Goal: Task Accomplishment & Management: Complete application form

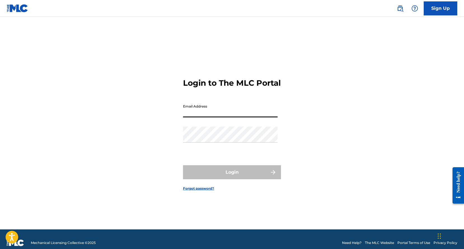
click at [200, 113] on input "Email Address" at bounding box center [230, 109] width 95 height 16
type input "[EMAIL_ADDRESS][DOMAIN_NAME]"
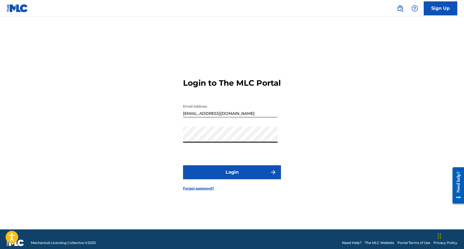
click at [227, 174] on button "Login" at bounding box center [232, 172] width 98 height 14
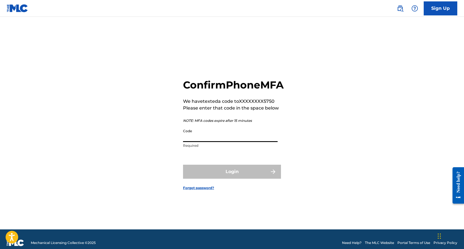
click at [211, 139] on input "Code" at bounding box center [230, 134] width 95 height 16
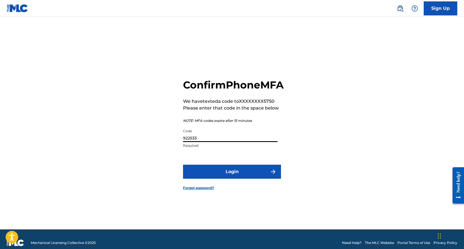
type input "922533"
click at [234, 178] on button "Login" at bounding box center [232, 172] width 98 height 14
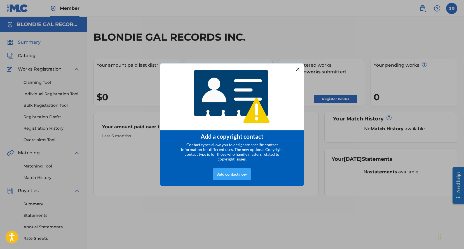
click at [231, 174] on div "Add contact now" at bounding box center [232, 174] width 38 height 12
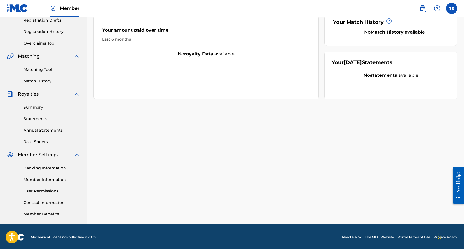
scroll to position [98, 0]
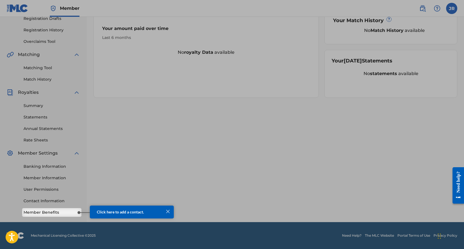
click at [79, 212] on div at bounding box center [84, 212] width 11 height 1
click at [50, 211] on link "Member Benefits" at bounding box center [52, 212] width 57 height 6
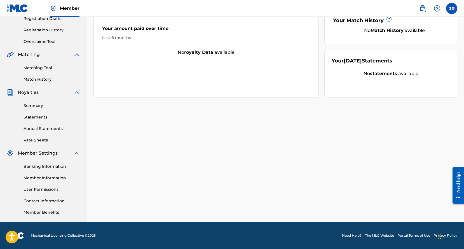
scroll to position [0, 0]
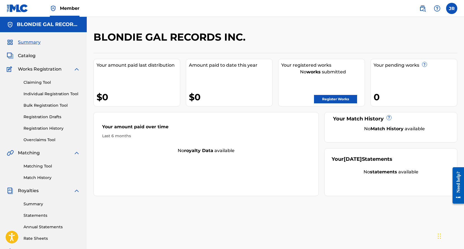
click at [29, 55] on span "Catalog" at bounding box center [27, 55] width 18 height 7
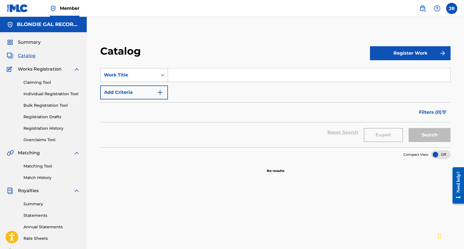
click at [163, 74] on icon "Search Form" at bounding box center [163, 75] width 6 height 6
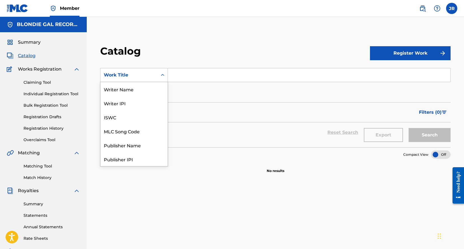
scroll to position [84, 0]
click at [163, 74] on icon "Search Form" at bounding box center [163, 75] width 6 height 6
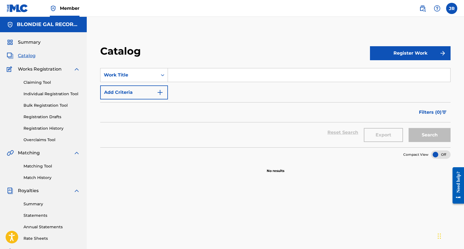
click at [127, 91] on button "Add Criteria" at bounding box center [134, 92] width 68 height 14
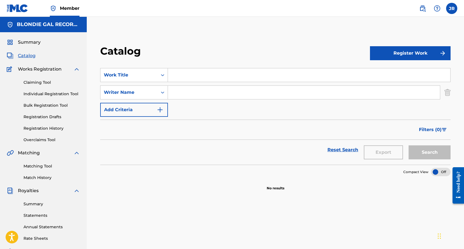
click at [126, 109] on button "Add Criteria" at bounding box center [134, 110] width 68 height 14
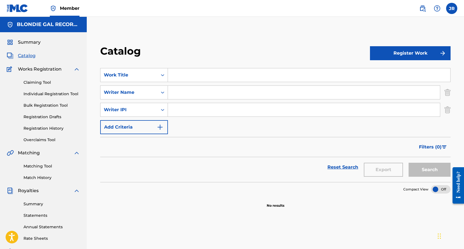
click at [126, 126] on button "Add Criteria" at bounding box center [134, 127] width 68 height 14
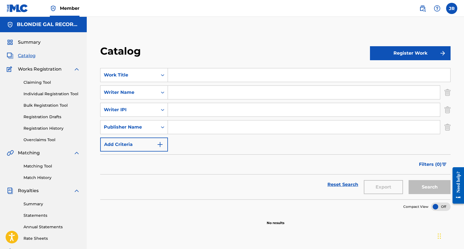
click at [124, 143] on button "Add Criteria" at bounding box center [134, 144] width 68 height 14
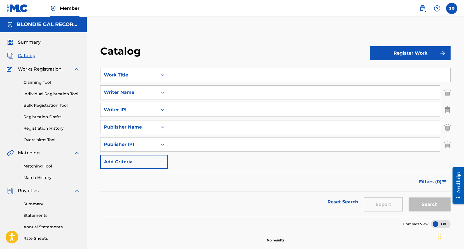
click at [125, 161] on button "Add Criteria" at bounding box center [134, 162] width 68 height 14
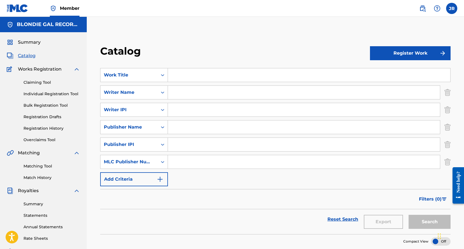
click at [123, 178] on button "Add Criteria" at bounding box center [134, 179] width 68 height 14
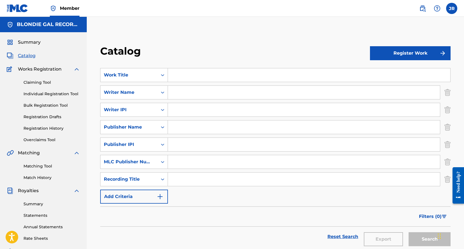
click at [125, 194] on button "Add Criteria" at bounding box center [134, 197] width 68 height 14
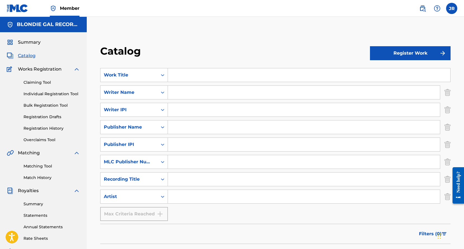
click at [173, 75] on input "Search Form" at bounding box center [309, 74] width 283 height 13
type input "SEXY LOVE"
click at [187, 95] on input "Search Form" at bounding box center [304, 92] width 272 height 13
type input "JOHN MICHAEL "MIKE" McMAHON"
click at [162, 109] on icon "Search Form" at bounding box center [162, 110] width 3 height 2
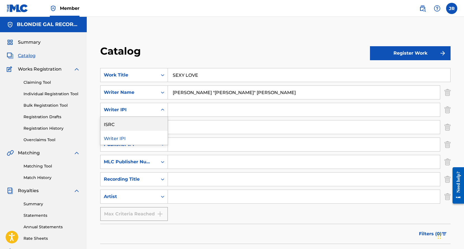
click at [149, 121] on div "ISRC" at bounding box center [134, 124] width 67 height 14
click at [191, 110] on input "Search Form" at bounding box center [304, 109] width 272 height 13
type input "CB-DGW-25-00001"
click at [179, 125] on input "Search Form" at bounding box center [304, 126] width 272 height 13
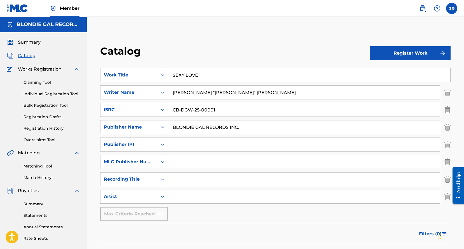
type input "BLONDIE GAL RECORDS INC."
click at [182, 142] on input "Search Form" at bounding box center [304, 144] width 272 height 13
click at [176, 179] on input "Search Form" at bounding box center [304, 178] width 272 height 13
type input "SEXY LOVE"
click at [186, 198] on input "Search Form" at bounding box center [304, 196] width 272 height 13
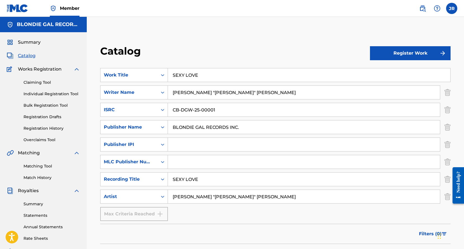
type input "JOHN MICHAEL "MIKE" McMAHON"
click at [192, 145] on input "Search Form" at bounding box center [304, 144] width 272 height 13
click at [457, 175] on div "Need help?" at bounding box center [459, 181] width 8 height 21
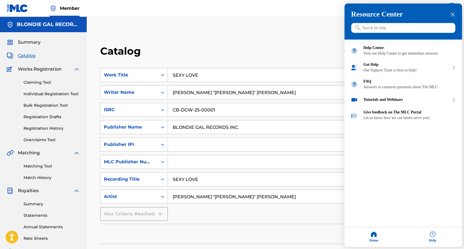
click at [370, 29] on input "Search for help" at bounding box center [403, 28] width 104 height 10
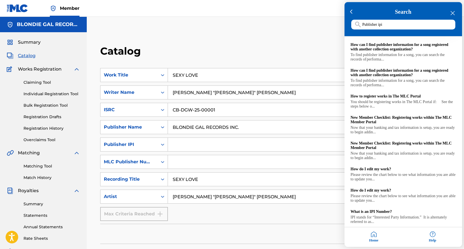
type input "Publisher ipi"
click at [324, 23] on div at bounding box center [232, 124] width 464 height 249
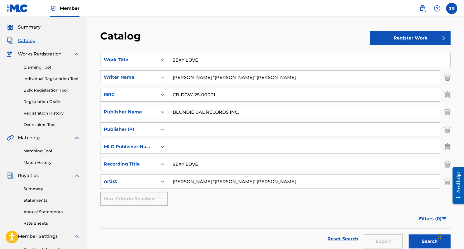
scroll to position [16, 0]
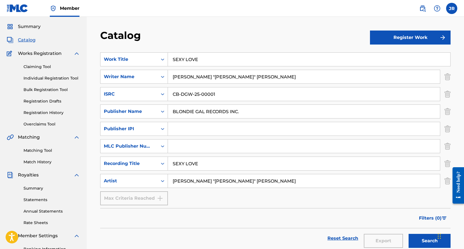
click at [176, 129] on input "Search Form" at bounding box center [304, 128] width 272 height 13
click at [162, 129] on icon "Search Form" at bounding box center [162, 129] width 3 height 2
click at [163, 127] on icon "Search Form" at bounding box center [163, 129] width 6 height 6
click at [161, 146] on icon "Search Form" at bounding box center [162, 146] width 3 height 2
click at [162, 127] on icon "Search Form" at bounding box center [163, 129] width 6 height 6
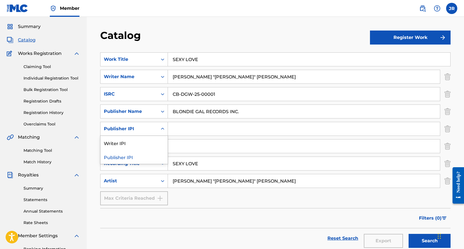
click at [162, 128] on icon "Search Form" at bounding box center [163, 129] width 6 height 6
click at [161, 144] on icon "Search Form" at bounding box center [163, 146] width 6 height 6
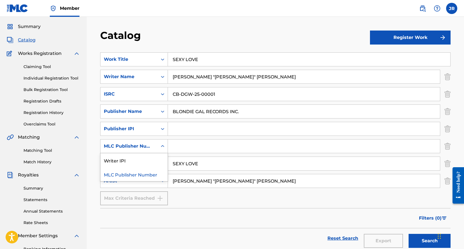
click at [161, 144] on icon "Search Form" at bounding box center [163, 146] width 6 height 6
click at [162, 127] on icon "Search Form" at bounding box center [163, 129] width 6 height 6
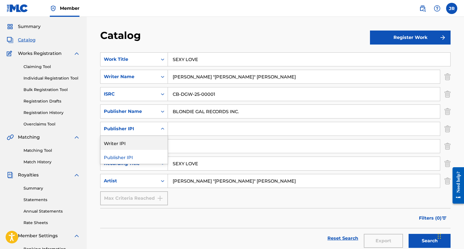
click at [127, 141] on div "Writer IPI" at bounding box center [134, 143] width 67 height 14
click at [183, 128] on input "Search Form" at bounding box center [304, 128] width 272 height 13
type input "769484185"
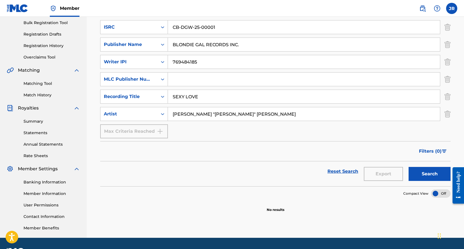
scroll to position [82, 0]
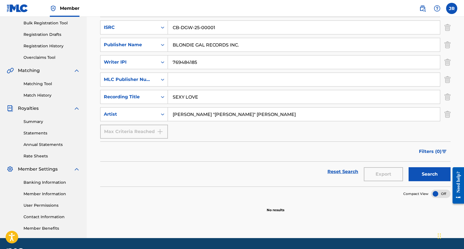
click at [50, 192] on link "Member Information" at bounding box center [52, 194] width 57 height 6
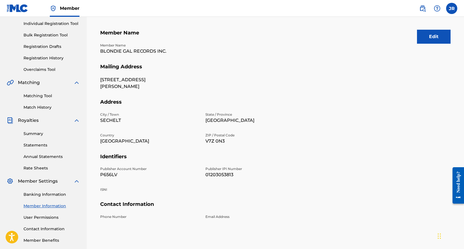
scroll to position [71, 0]
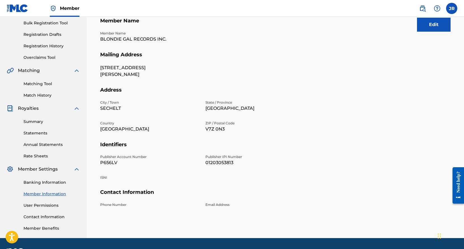
scroll to position [71, 0]
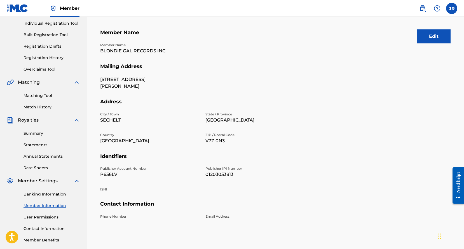
click at [46, 45] on link "Registration Drafts" at bounding box center [52, 46] width 57 height 6
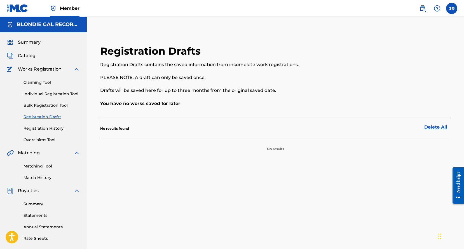
click at [450, 8] on label at bounding box center [451, 8] width 11 height 11
click at [452, 8] on input "JR Jacqueline Ryan blondiegalrecords@gmail.com Notification Preferences Profile…" at bounding box center [452, 8] width 0 height 0
click at [398, 69] on link "Profile" at bounding box center [396, 69] width 11 height 5
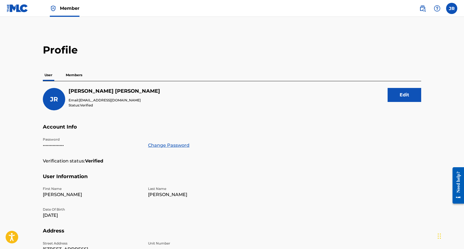
click at [78, 73] on p "Members" at bounding box center [74, 75] width 20 height 12
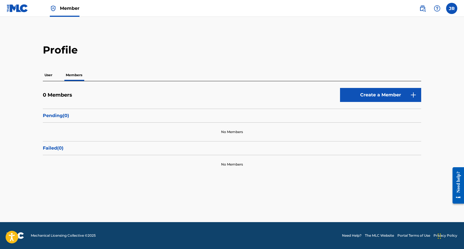
click at [67, 8] on span "Member" at bounding box center [70, 8] width 20 height 6
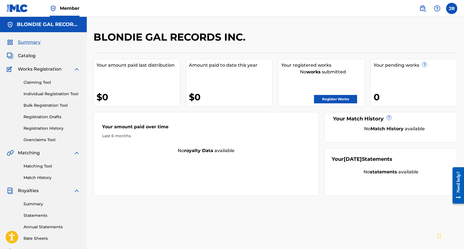
click at [43, 83] on link "Claiming Tool" at bounding box center [52, 83] width 57 height 6
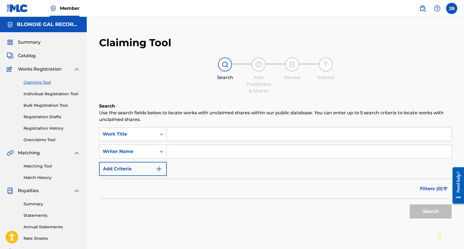
click at [44, 95] on link "Individual Registration Tool" at bounding box center [52, 94] width 57 height 6
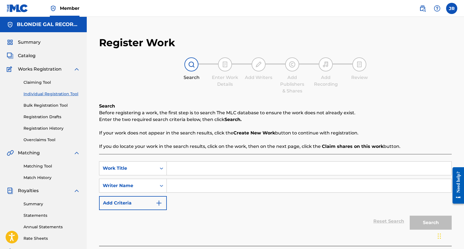
click at [45, 105] on link "Bulk Registration Tool" at bounding box center [52, 105] width 57 height 6
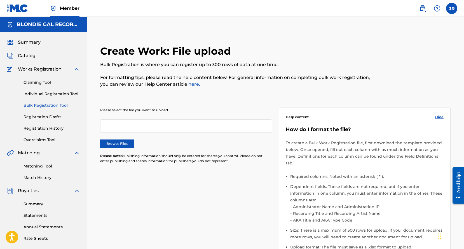
click at [116, 123] on div at bounding box center [186, 125] width 172 height 13
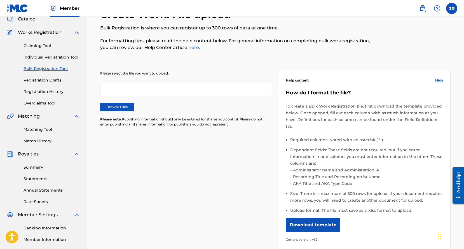
scroll to position [37, 0]
click at [321, 218] on button "Download template" at bounding box center [313, 225] width 55 height 14
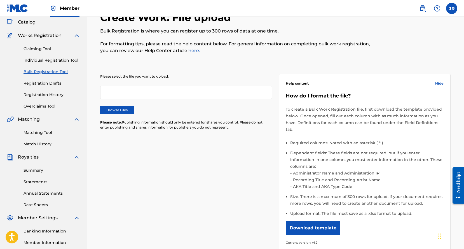
click at [44, 59] on link "Individual Registration Tool" at bounding box center [52, 60] width 57 height 6
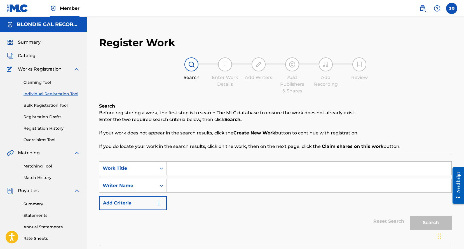
click at [44, 128] on link "Registration History" at bounding box center [52, 128] width 57 height 6
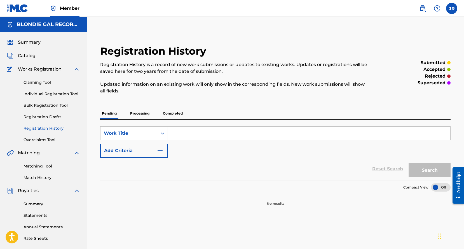
click at [161, 151] on img "Search Form" at bounding box center [160, 150] width 7 height 7
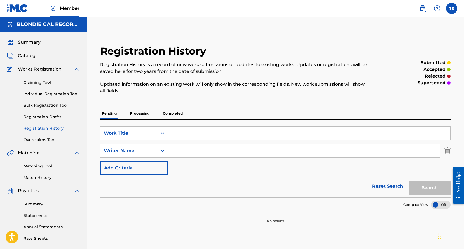
click at [160, 167] on img "Search Form" at bounding box center [160, 168] width 7 height 7
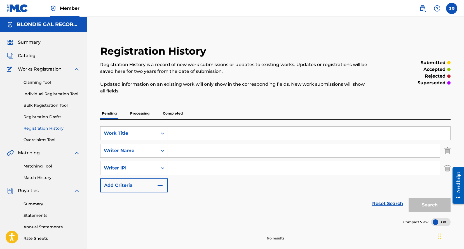
click at [161, 185] on img "Search Form" at bounding box center [160, 185] width 7 height 7
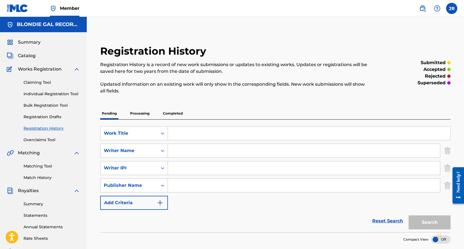
click at [159, 201] on img "Search Form" at bounding box center [160, 202] width 7 height 7
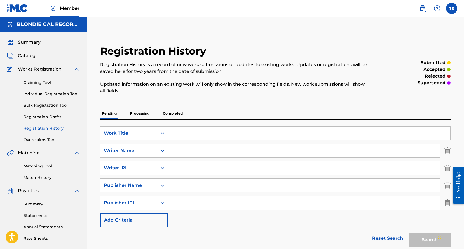
click at [161, 219] on img "Search Form" at bounding box center [160, 220] width 7 height 7
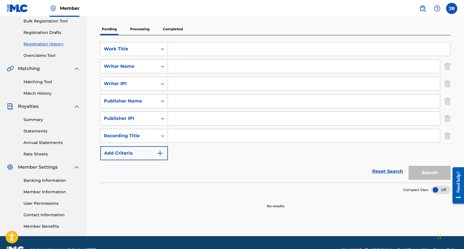
scroll to position [91, 0]
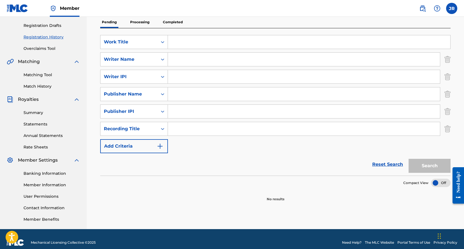
click at [159, 144] on img "Search Form" at bounding box center [160, 146] width 7 height 7
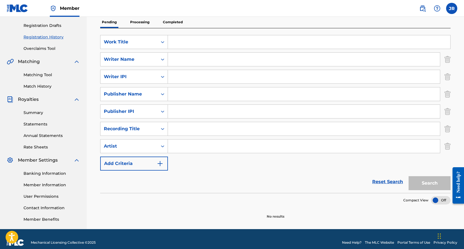
click at [159, 163] on img "Search Form" at bounding box center [160, 163] width 7 height 7
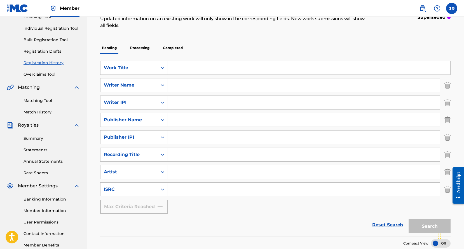
scroll to position [63, 0]
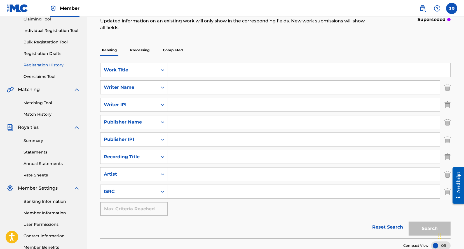
click at [180, 70] on input "Search Form" at bounding box center [309, 69] width 283 height 13
type input "SEXY LOVE"
click at [180, 90] on input "Search Form" at bounding box center [304, 87] width 272 height 13
type input "JOHN MICHAEL "MIKE" McMAHON"
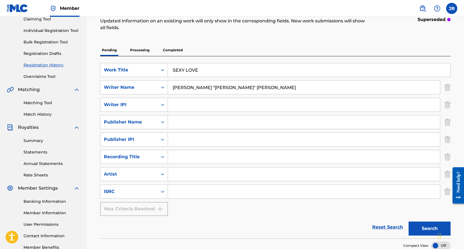
click at [198, 106] on input "Search Form" at bounding box center [304, 104] width 272 height 13
click at [162, 105] on icon "Search Form" at bounding box center [162, 105] width 3 height 2
click at [160, 104] on icon "Search Form" at bounding box center [163, 105] width 6 height 6
click at [163, 121] on icon "Search Form" at bounding box center [163, 122] width 6 height 6
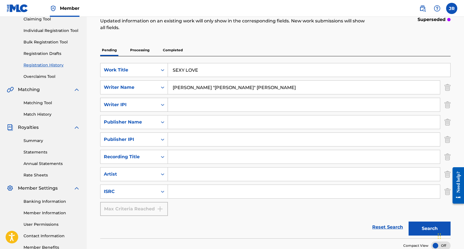
click at [163, 103] on icon "Search Form" at bounding box center [163, 105] width 6 height 6
click at [153, 102] on div "Writer IPI" at bounding box center [129, 104] width 50 height 7
click at [161, 139] on icon "Search Form" at bounding box center [162, 140] width 3 height 2
click at [161, 139] on icon "Search Form" at bounding box center [162, 139] width 3 height 2
click at [179, 105] on input "Search Form" at bounding box center [304, 104] width 272 height 13
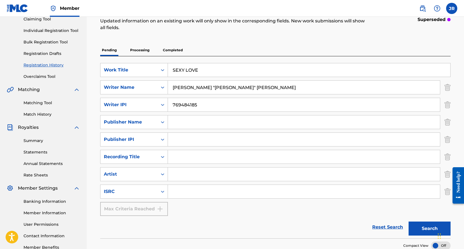
type input "769484185"
click at [173, 123] on input "Search Form" at bounding box center [304, 121] width 272 height 13
type input "BLONDIE GAL RECORDS INC."
click at [162, 139] on icon "Search Form" at bounding box center [163, 140] width 6 height 6
click at [179, 140] on input "Search Form" at bounding box center [304, 139] width 272 height 13
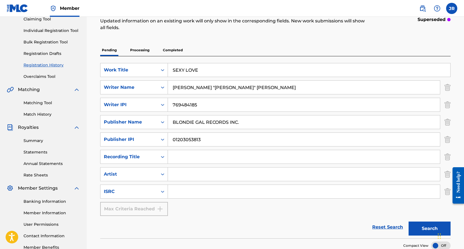
type input "01203053813"
click at [187, 157] on input "Search Form" at bounding box center [304, 156] width 272 height 13
type input "SEXY LOVE"
click at [180, 176] on input "Search Form" at bounding box center [304, 173] width 272 height 13
type input "JOHN MICHAEL "MIKE" McMAHON"
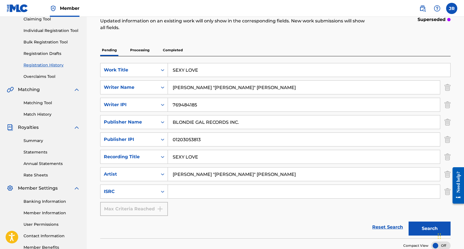
click at [179, 190] on input "Search Form" at bounding box center [304, 191] width 272 height 13
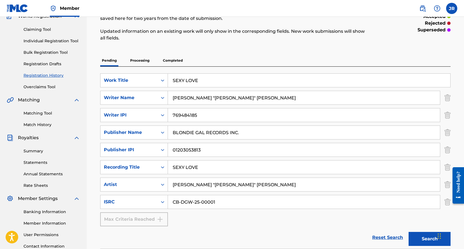
scroll to position [54, 0]
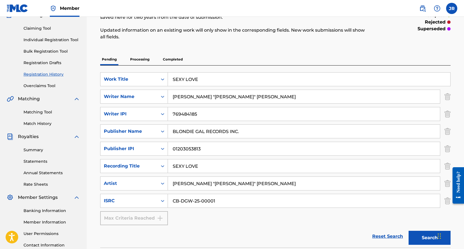
type input "CB-DGW-25-00001"
click at [52, 39] on link "Individual Registration Tool" at bounding box center [52, 40] width 57 height 6
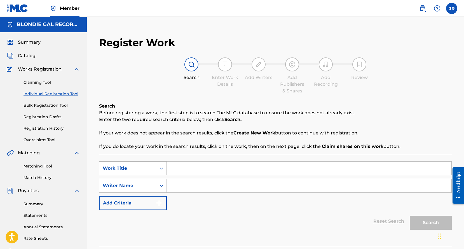
click at [162, 169] on div "Search Form" at bounding box center [162, 168] width 10 height 13
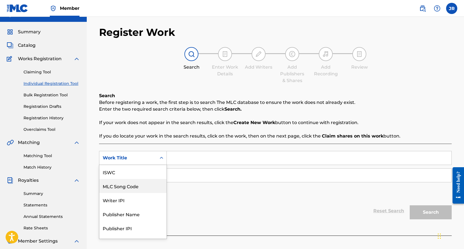
scroll to position [14, 0]
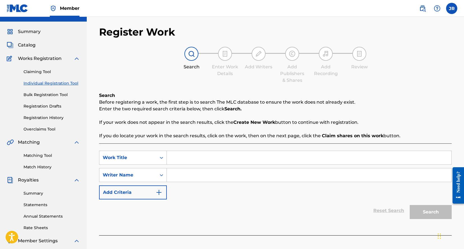
click at [146, 158] on div "Work Title" at bounding box center [128, 157] width 50 height 7
click at [157, 192] on img "Search Form" at bounding box center [159, 192] width 7 height 7
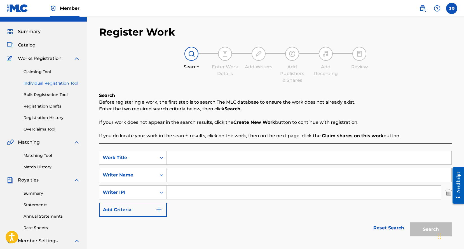
click at [157, 192] on div "Search Form" at bounding box center [162, 192] width 10 height 10
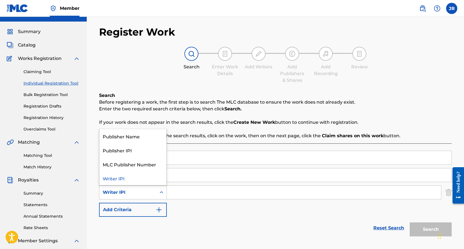
click at [157, 192] on div "Search Form" at bounding box center [162, 192] width 10 height 10
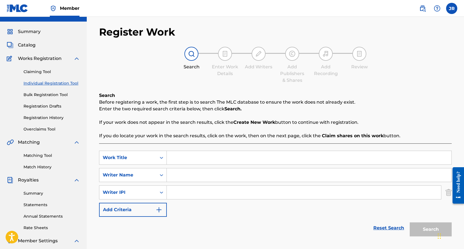
click at [162, 207] on button "Add Criteria" at bounding box center [133, 210] width 68 height 14
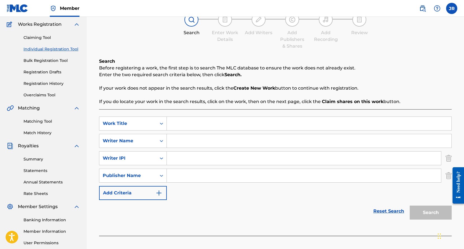
scroll to position [98, 0]
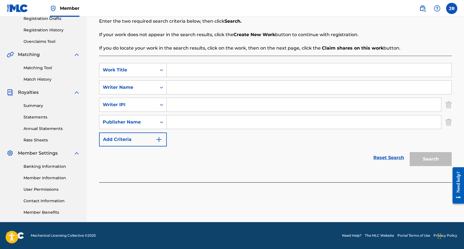
click at [159, 139] on img "Search Form" at bounding box center [159, 139] width 7 height 7
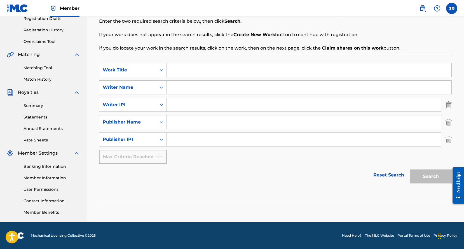
click at [155, 157] on div "Max Criteria Reached" at bounding box center [133, 157] width 68 height 14
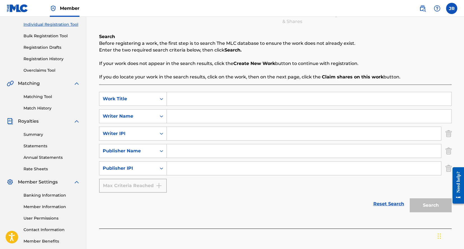
scroll to position [67, 0]
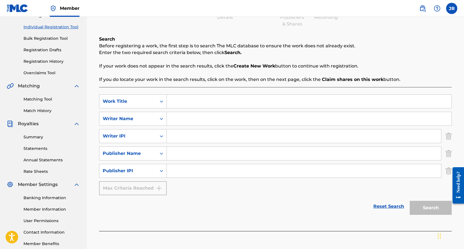
click at [179, 102] on input "Search Form" at bounding box center [309, 101] width 285 height 13
type input "SEXY LOVE"
click at [184, 118] on input "Search Form" at bounding box center [309, 118] width 285 height 13
type input "JOHN MICHAEL "MIKE" McMAHON"
click at [190, 134] on input "Search Form" at bounding box center [304, 135] width 274 height 13
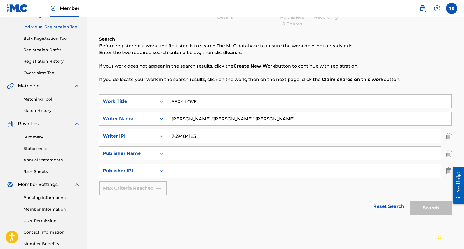
type input "769484185"
click at [192, 153] on input "Search Form" at bounding box center [304, 153] width 274 height 13
type input "BLONDIE GAL RECORDS INC."
click at [193, 171] on input "Search Form" at bounding box center [304, 170] width 274 height 13
type input "01203053813"
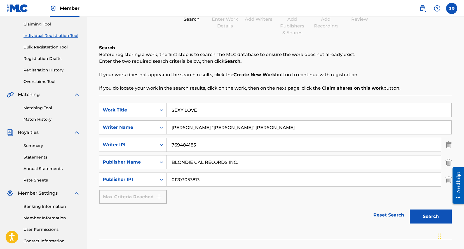
scroll to position [78, 0]
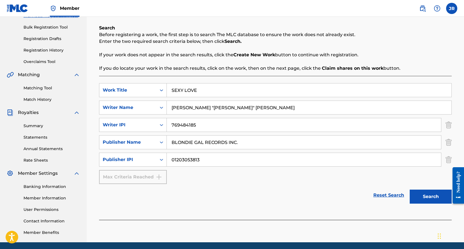
click at [428, 196] on button "Search" at bounding box center [431, 197] width 42 height 14
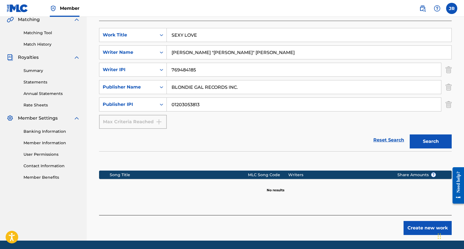
scroll to position [152, 0]
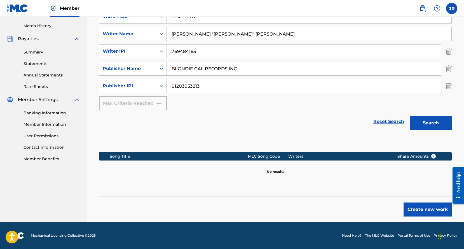
click at [421, 210] on button "Create new work" at bounding box center [428, 209] width 48 height 14
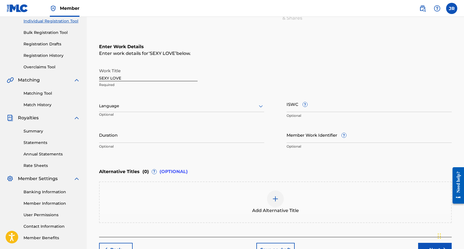
scroll to position [73, 0]
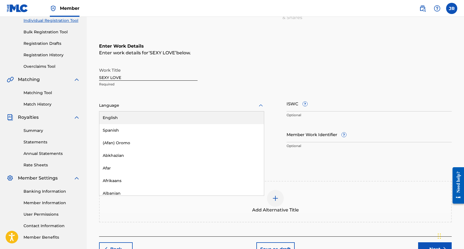
click at [259, 106] on icon at bounding box center [261, 105] width 7 height 7
click at [168, 118] on div "English" at bounding box center [181, 117] width 165 height 13
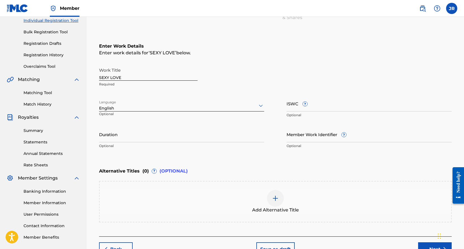
click at [230, 140] on input "Duration" at bounding box center [181, 134] width 165 height 16
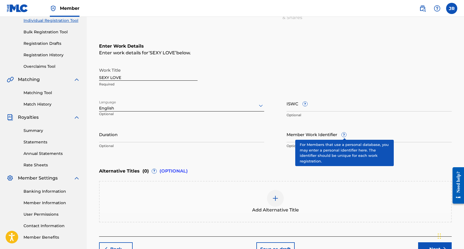
click at [345, 134] on span "?" at bounding box center [344, 134] width 4 height 4
click at [345, 134] on input "Member Work Identifier ?" at bounding box center [369, 134] width 165 height 16
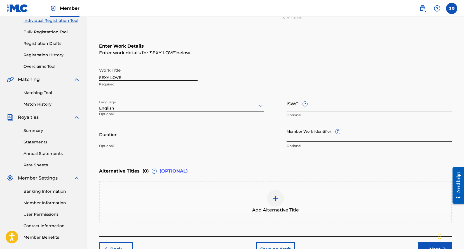
click at [123, 139] on input "Duration" at bounding box center [181, 134] width 165 height 16
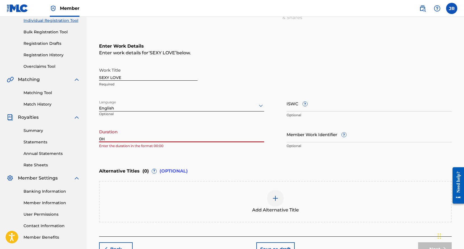
type input "0"
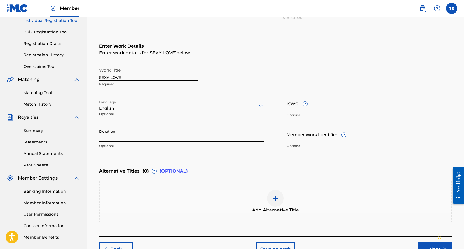
type input "3"
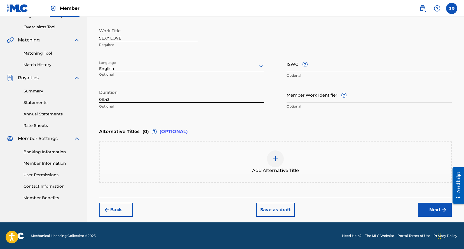
type input "03:43"
click at [431, 209] on button "Next" at bounding box center [435, 210] width 34 height 14
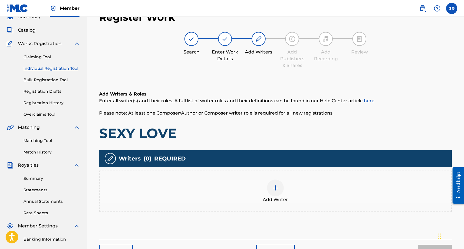
scroll to position [25, 0]
click at [275, 188] on img at bounding box center [275, 188] width 7 height 7
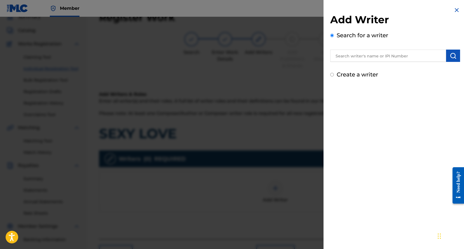
click at [362, 56] on input "text" at bounding box center [388, 56] width 116 height 12
click at [375, 111] on div "Add Writer Search for a writer Create a writer" at bounding box center [395, 124] width 143 height 249
click at [332, 74] on input "Create a writer" at bounding box center [332, 75] width 4 height 4
radio input "false"
radio input "true"
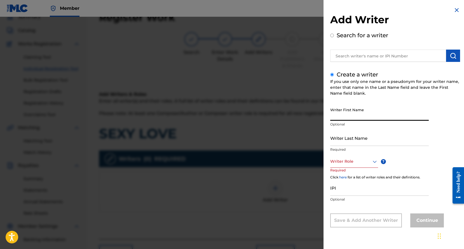
click at [368, 110] on input "Writer First Name" at bounding box center [379, 113] width 99 height 16
type input "j"
click at [351, 138] on input "Writer Last Name" at bounding box center [379, 138] width 99 height 16
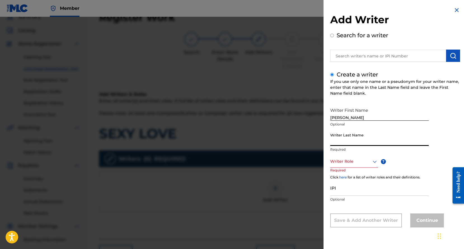
click at [348, 116] on input "JOHN" at bounding box center [379, 113] width 99 height 16
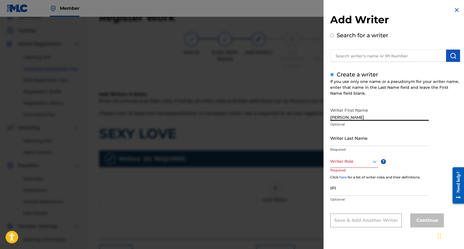
type input "JOHN MICHAEL"
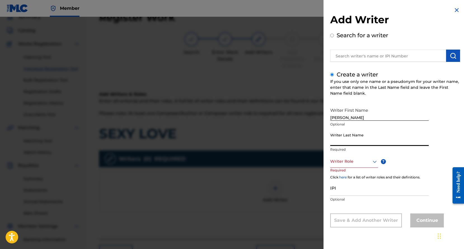
click at [350, 137] on input "Writer Last Name" at bounding box center [379, 138] width 99 height 16
type input "McMAHON"
click at [367, 163] on div at bounding box center [354, 161] width 48 height 7
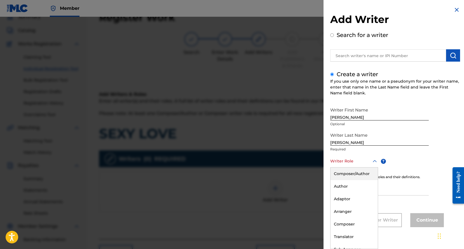
click at [357, 173] on div "Composer/Author" at bounding box center [354, 173] width 47 height 13
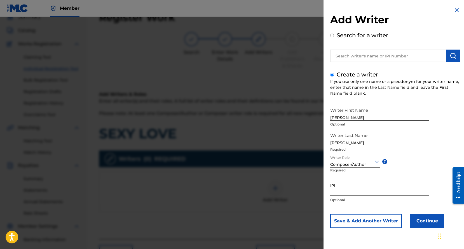
click at [350, 190] on input "IPI" at bounding box center [379, 188] width 99 height 16
type input "769484185"
click at [428, 218] on button "Continue" at bounding box center [427, 221] width 34 height 14
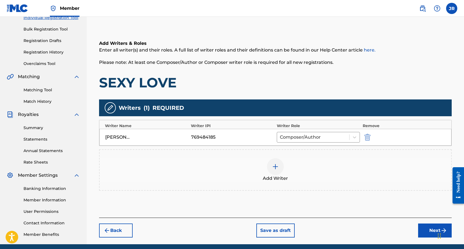
scroll to position [74, 0]
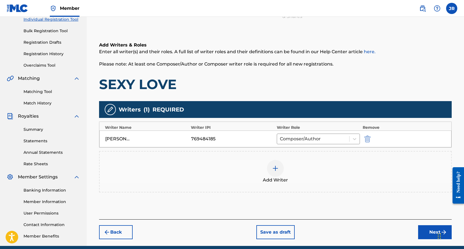
click at [431, 230] on button "Next" at bounding box center [435, 232] width 34 height 14
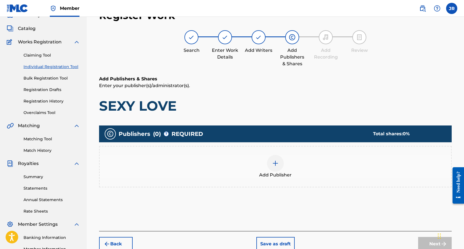
scroll to position [25, 0]
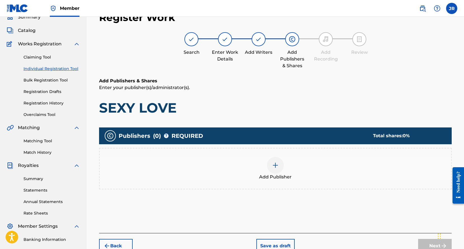
click at [276, 165] on img at bounding box center [275, 165] width 7 height 7
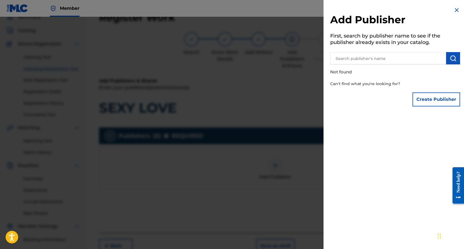
click at [352, 59] on input "text" at bounding box center [388, 58] width 116 height 12
click at [425, 100] on button "Create Publisher" at bounding box center [437, 99] width 48 height 14
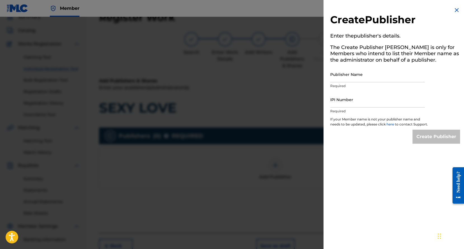
click at [357, 101] on input "IPI Number" at bounding box center [377, 100] width 95 height 16
click at [356, 76] on input "Publisher Name" at bounding box center [377, 74] width 95 height 16
type input "BLONDIE GAL RECORDS INC."
click at [363, 101] on input "IPI Number" at bounding box center [377, 100] width 95 height 16
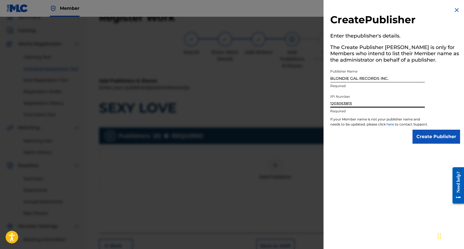
type input "1203053813"
click at [423, 139] on input "Create Publisher" at bounding box center [437, 137] width 48 height 14
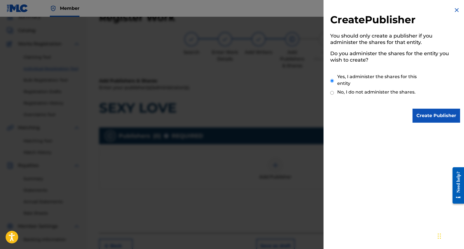
click at [432, 115] on input "Create Publisher" at bounding box center [437, 116] width 48 height 14
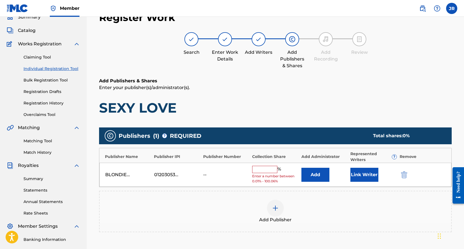
click at [269, 171] on input "text" at bounding box center [264, 169] width 25 height 7
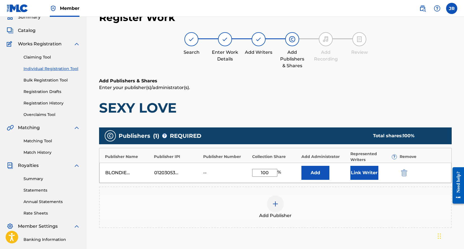
type input "100"
click at [360, 172] on button "Link Writer" at bounding box center [365, 173] width 28 height 14
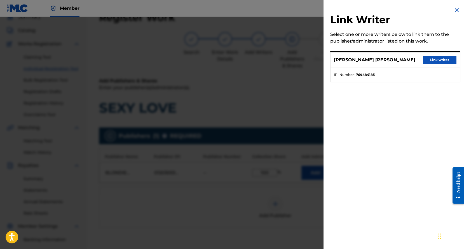
click at [432, 60] on button "Link writer" at bounding box center [440, 60] width 34 height 8
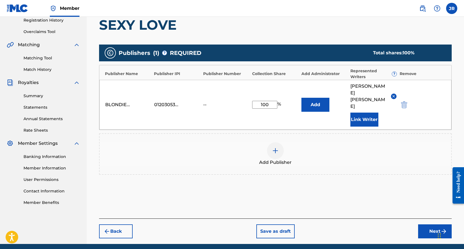
scroll to position [108, 0]
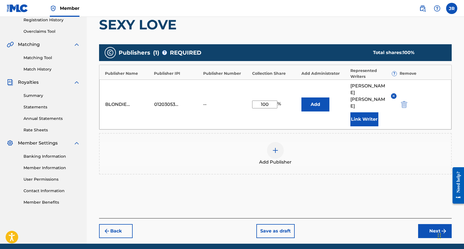
click at [436, 224] on button "Next" at bounding box center [435, 231] width 34 height 14
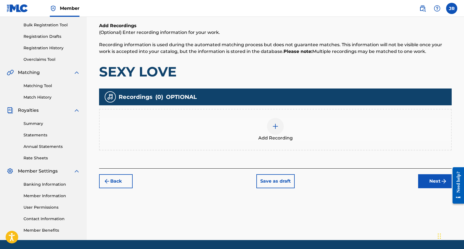
scroll to position [81, 0]
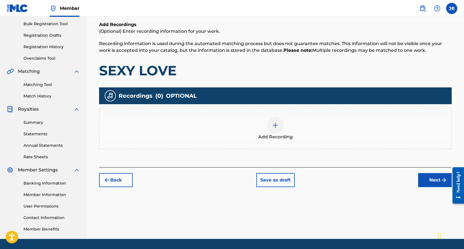
click at [277, 124] on img at bounding box center [275, 125] width 7 height 7
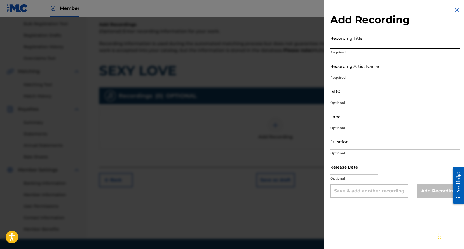
click at [364, 41] on input "Recording Title" at bounding box center [395, 41] width 130 height 16
type input "SEXY LOVE"
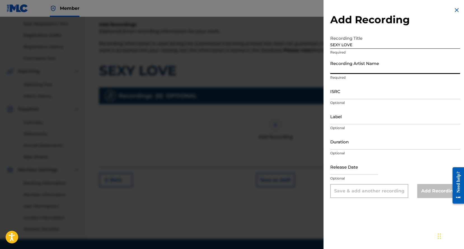
click at [373, 66] on input "Recording Artist Name" at bounding box center [395, 66] width 130 height 16
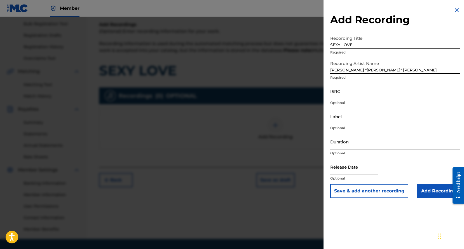
type input "JOHN MICHAEL "MIKE" McMAHON"
click at [362, 93] on input "ISRC" at bounding box center [395, 91] width 130 height 16
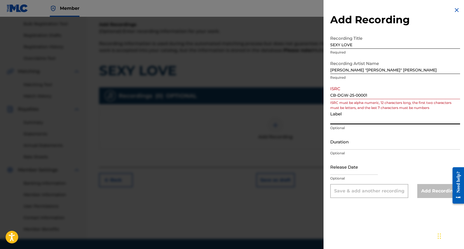
click at [369, 115] on input "Label" at bounding box center [395, 116] width 130 height 16
click at [338, 95] on input "CB-DGW-25-00001" at bounding box center [395, 91] width 130 height 16
click at [348, 95] on input "CBDGW-25-00001" at bounding box center [395, 91] width 130 height 16
click at [352, 95] on input "CBDGW25-00001" at bounding box center [395, 91] width 130 height 16
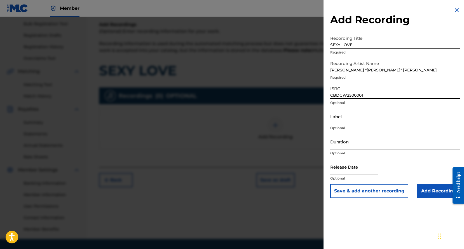
type input "CBDGW2500001"
click at [343, 120] on input "Label" at bounding box center [395, 116] width 130 height 16
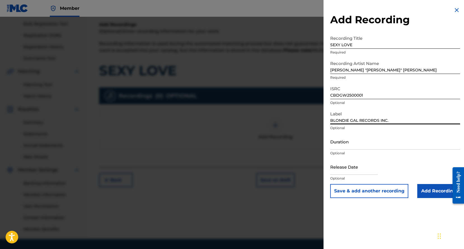
type input "BLONDIE GAL RECORDS INC."
click at [355, 143] on input "Duration" at bounding box center [395, 142] width 130 height 16
type input "03:41"
click at [365, 169] on input "text" at bounding box center [354, 167] width 48 height 16
select select "7"
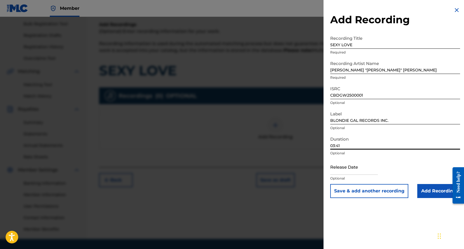
select select "2025"
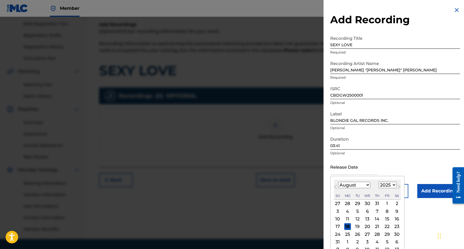
type input "J"
click at [368, 184] on select "January February March April May June July August September October November De…" at bounding box center [354, 185] width 32 height 6
select select "5"
click at [395, 217] on div "21" at bounding box center [397, 219] width 7 height 7
type input "June 21 2025"
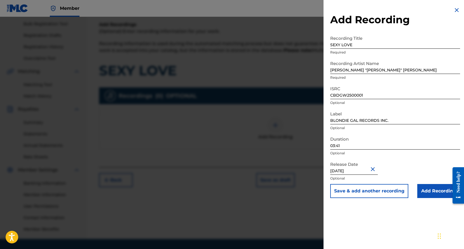
select select "5"
select select "2025"
click at [344, 145] on input "03:41" at bounding box center [395, 142] width 130 height 16
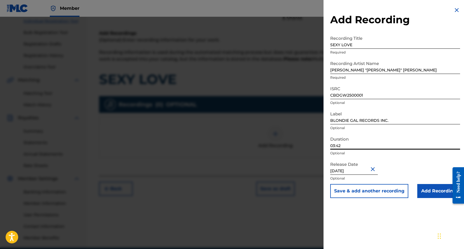
scroll to position [72, 0]
type input "03:42"
click at [387, 191] on button "Save & add another recording" at bounding box center [369, 191] width 78 height 14
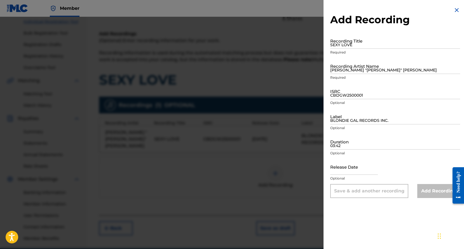
click at [365, 42] on input "SEXY LOVE" at bounding box center [395, 41] width 130 height 16
type input "VISITATION"
click at [372, 67] on input "JOHN MICHAEL "MIKE" McMAHON" at bounding box center [395, 66] width 130 height 16
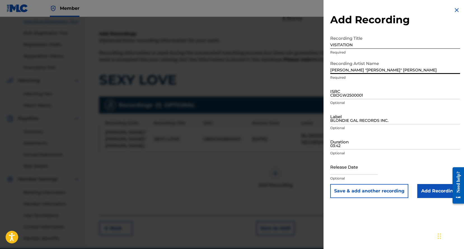
type input "JOHN MICHAEL "MIKE" McMAHON"
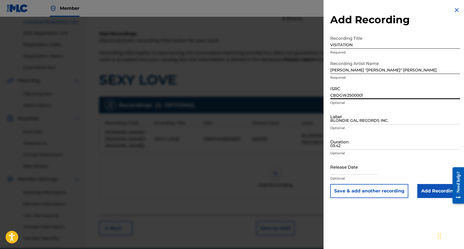
click at [359, 90] on input "CBDGW2500001" at bounding box center [395, 91] width 130 height 16
type input "CBDGW2500002"
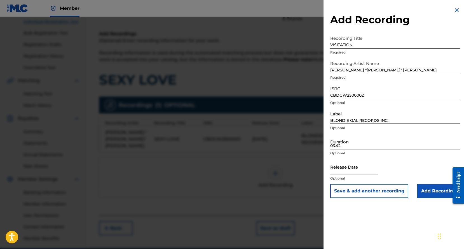
click at [357, 119] on input "BLONDIE GAL RECORDS INC." at bounding box center [395, 116] width 130 height 16
type input "BLONDIE GAL RECORDS INC."
click at [360, 144] on input "03:42" at bounding box center [395, 142] width 130 height 16
type input "03:19"
click at [351, 172] on input "text" at bounding box center [354, 167] width 48 height 16
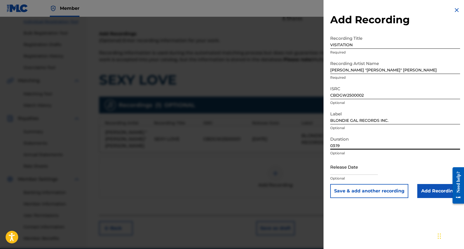
select select "7"
select select "2025"
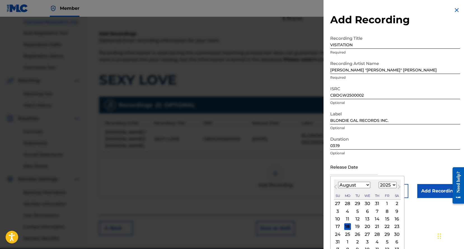
click at [363, 185] on select "January February March April May June July August September October November De…" at bounding box center [354, 185] width 32 height 6
select select "6"
click at [393, 184] on select "1899 1900 1901 1902 1903 1904 1905 1906 1907 1908 1909 1910 1911 1912 1913 1914…" at bounding box center [388, 185] width 18 height 6
click at [347, 226] on div "21" at bounding box center [347, 226] width 7 height 7
type input "July 21 2025"
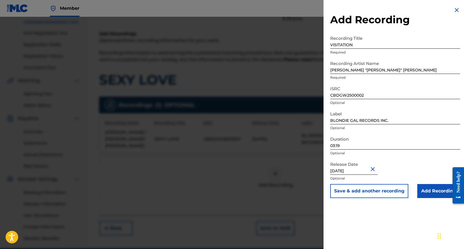
click at [379, 189] on button "Save & add another recording" at bounding box center [369, 191] width 78 height 14
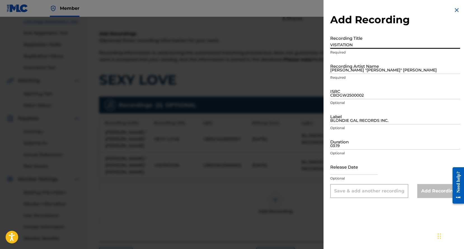
click at [347, 44] on input "VISITATION" at bounding box center [395, 41] width 130 height 16
type input "A SUNNY DAY"
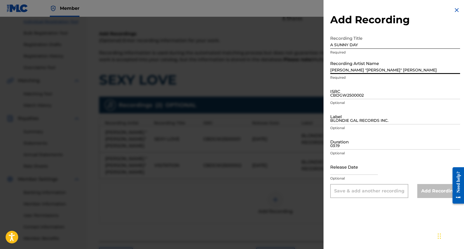
click at [359, 68] on input "JOHN MICHAEL "MIKE" McMAHON" at bounding box center [395, 66] width 130 height 16
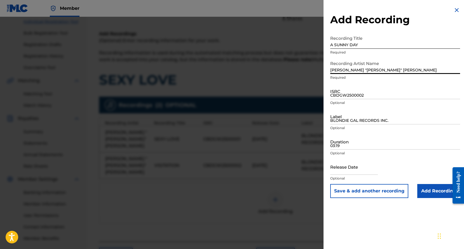
type input "JOHN MICHAEL "MIKE" McMAHON"
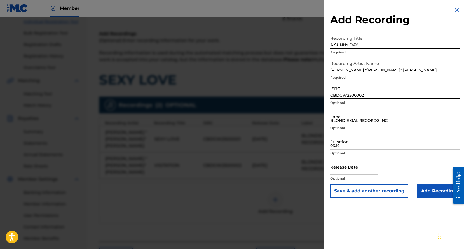
click at [361, 92] on input "CBDGW2500002" at bounding box center [395, 91] width 130 height 16
type input "CBDGW2500003"
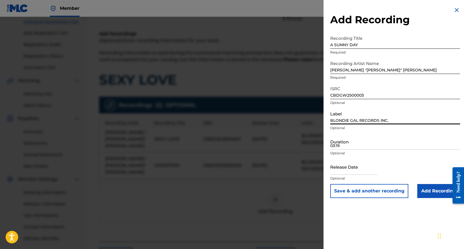
click at [352, 117] on input "BLONDIE GAL RECORDS INC." at bounding box center [395, 116] width 130 height 16
type input "BLONDIE GAL RECORDS INC."
click at [356, 144] on input "03:19" at bounding box center [395, 142] width 130 height 16
type input "05:41"
select select "7"
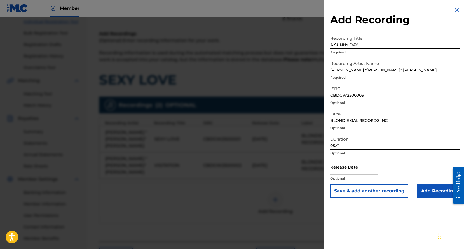
select select "2025"
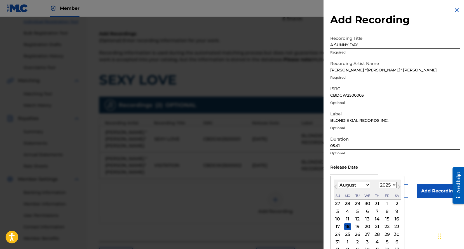
click at [362, 169] on input "text" at bounding box center [354, 167] width 48 height 16
click at [397, 203] on div "2" at bounding box center [397, 203] width 7 height 7
type input "August 2 2025"
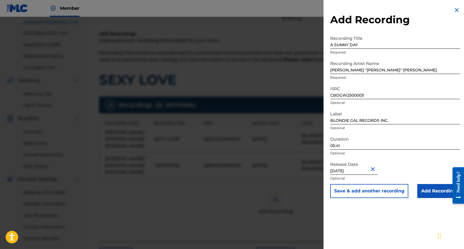
click at [428, 191] on input "Add Recording" at bounding box center [438, 191] width 43 height 14
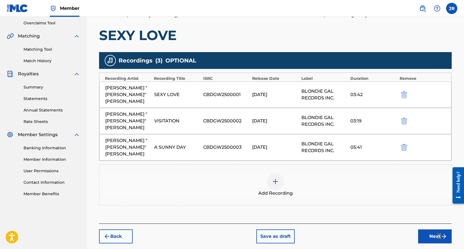
scroll to position [123, 0]
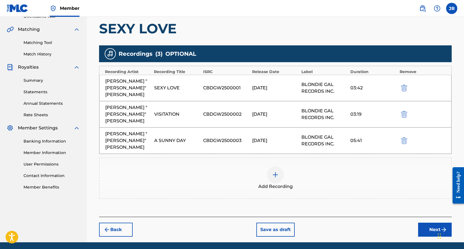
click at [438, 223] on button "Next" at bounding box center [435, 230] width 34 height 14
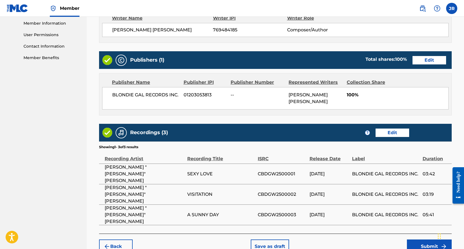
scroll to position [270, 0]
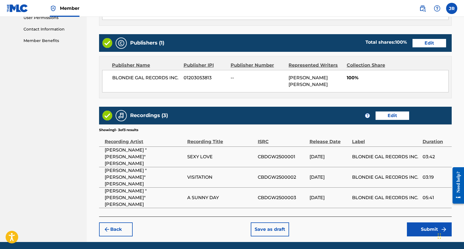
click at [423, 222] on button "Submit" at bounding box center [429, 229] width 45 height 14
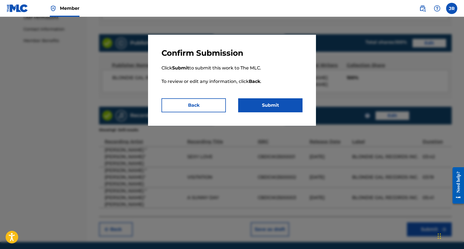
click at [269, 104] on button "Submit" at bounding box center [270, 105] width 64 height 14
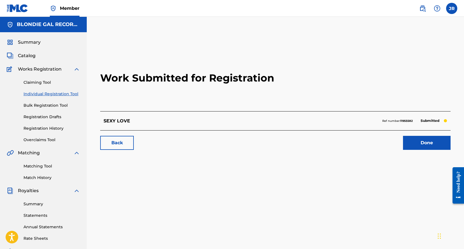
click at [427, 143] on link "Done" at bounding box center [427, 143] width 48 height 14
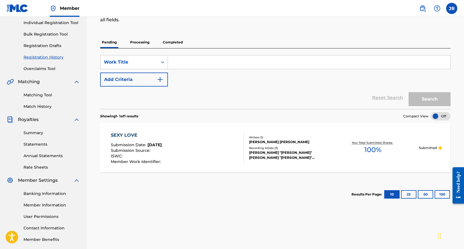
scroll to position [72, 0]
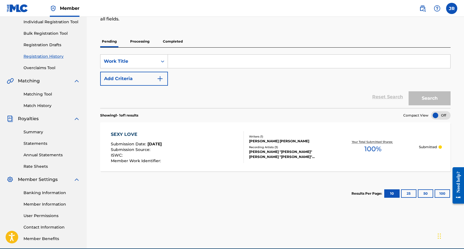
click at [46, 56] on link "Registration History" at bounding box center [52, 56] width 57 height 6
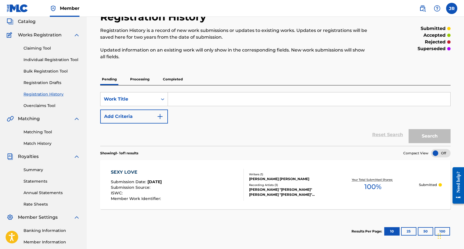
scroll to position [19, 0]
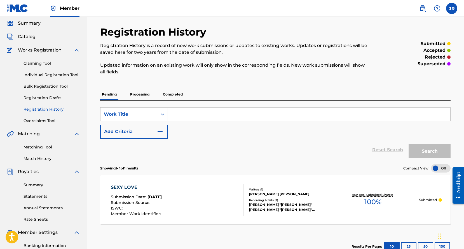
click at [41, 97] on link "Registration Drafts" at bounding box center [52, 98] width 57 height 6
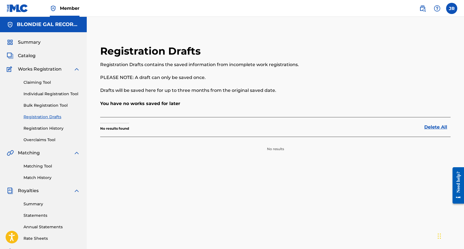
click at [33, 54] on span "Catalog" at bounding box center [27, 55] width 18 height 7
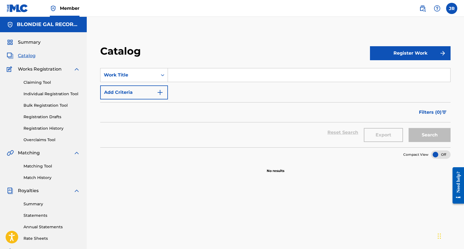
click at [26, 54] on span "Catalog" at bounding box center [27, 55] width 18 height 7
click at [39, 81] on link "Claiming Tool" at bounding box center [52, 83] width 57 height 6
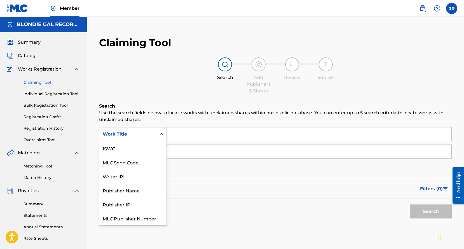
click at [160, 134] on icon "Search Form" at bounding box center [161, 134] width 3 height 2
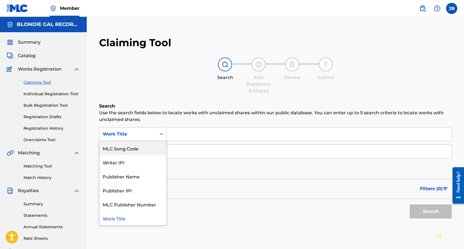
click at [193, 173] on div "SearchWithCriteria47f07037-49b8-45eb-8f89-985e66be903e MLC Song Code, 2 of 7. 7…" at bounding box center [275, 151] width 353 height 49
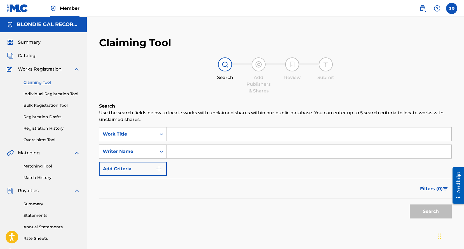
click at [152, 152] on div "Writer Name" at bounding box center [128, 151] width 50 height 7
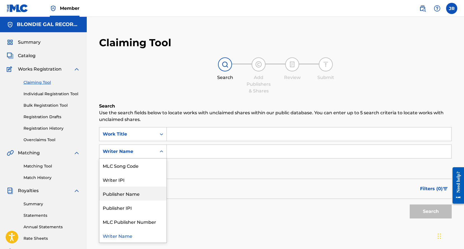
click at [141, 192] on div "Publisher Name" at bounding box center [132, 193] width 67 height 14
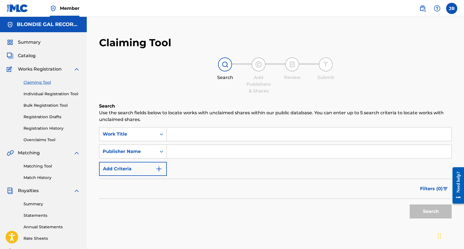
click at [174, 154] on input "Search Form" at bounding box center [309, 151] width 285 height 13
click at [173, 136] on input "Search Form" at bounding box center [309, 133] width 285 height 13
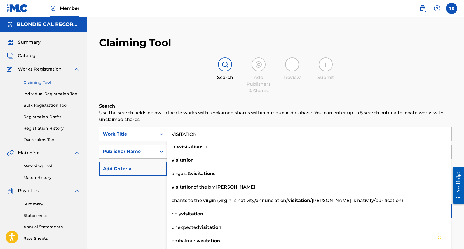
type input "VISITATION"
click at [152, 199] on div "Filters ( 0 )" at bounding box center [275, 189] width 353 height 20
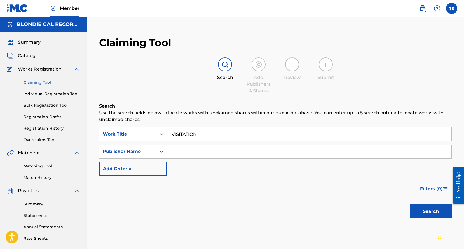
click at [186, 155] on input "Search Form" at bounding box center [309, 151] width 285 height 13
type input "BLONDIE GAL RECORDS INC."
click at [425, 212] on button "Search" at bounding box center [431, 211] width 42 height 14
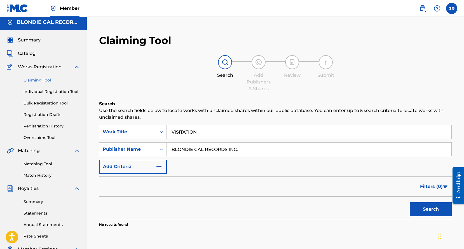
scroll to position [0, 0]
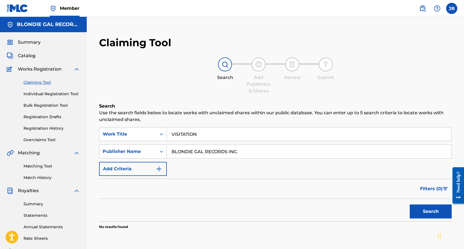
click at [251, 187] on div "Filters ( 0 )" at bounding box center [275, 189] width 353 height 20
click at [234, 224] on section "No results found" at bounding box center [275, 225] width 353 height 8
click at [31, 55] on span "Catalog" at bounding box center [27, 55] width 18 height 7
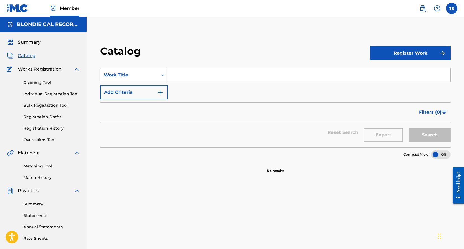
click at [159, 93] on img "Search Form" at bounding box center [160, 92] width 7 height 7
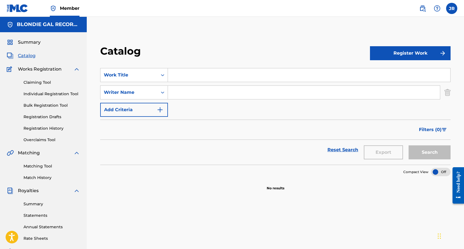
click at [160, 108] on img "Search Form" at bounding box center [160, 109] width 7 height 7
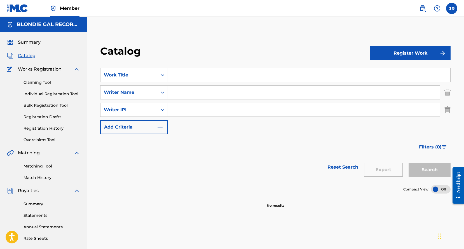
click at [161, 127] on img "Search Form" at bounding box center [160, 127] width 7 height 7
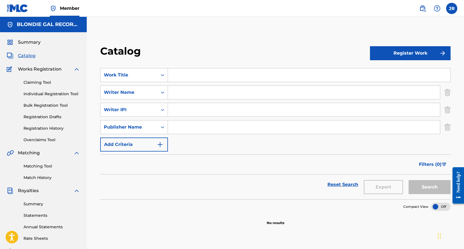
click at [161, 144] on img "Search Form" at bounding box center [160, 144] width 7 height 7
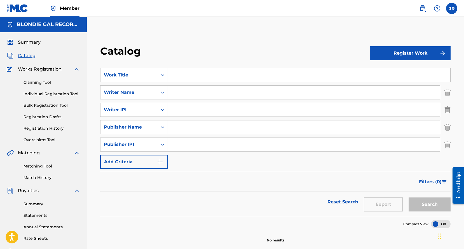
click at [160, 162] on img "Search Form" at bounding box center [160, 161] width 7 height 7
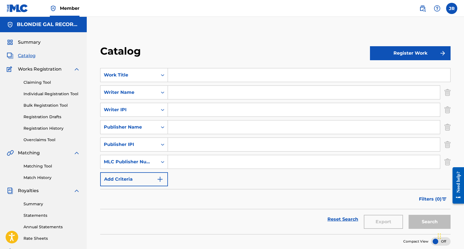
click at [160, 178] on img "Search Form" at bounding box center [160, 179] width 7 height 7
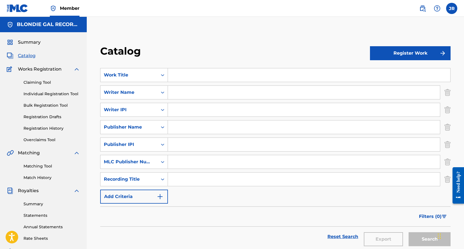
click at [161, 193] on img "Search Form" at bounding box center [160, 196] width 7 height 7
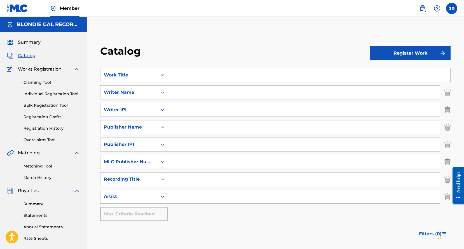
click at [182, 74] on input "Search Form" at bounding box center [309, 74] width 283 height 13
type input "VISITATION"
click at [184, 91] on input "Search Form" at bounding box center [304, 92] width 272 height 13
type input "JOHN MICHAEL "MIKE" McMAHON"
click at [202, 110] on input "Search Form" at bounding box center [304, 109] width 272 height 13
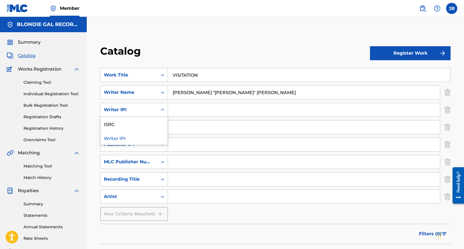
click at [161, 110] on icon "Search Form" at bounding box center [163, 110] width 6 height 6
click at [158, 123] on div "ISRC" at bounding box center [134, 124] width 67 height 14
click at [184, 111] on input "Search Form" at bounding box center [304, 109] width 272 height 13
click at [202, 110] on input "CB-DGW-25-00002" at bounding box center [304, 109] width 272 height 13
click at [194, 110] on input "CB-DGW-2500002" at bounding box center [304, 109] width 272 height 13
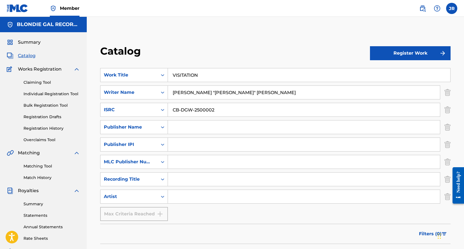
click at [200, 110] on input "CB-DGW-2500002" at bounding box center [304, 109] width 272 height 13
type input "CB-DGW-25=00002"
click at [191, 127] on input "Search Form" at bounding box center [304, 126] width 272 height 13
type input "BLONDIE GAL RECORDS INC."
click at [200, 144] on input "Search Form" at bounding box center [304, 144] width 272 height 13
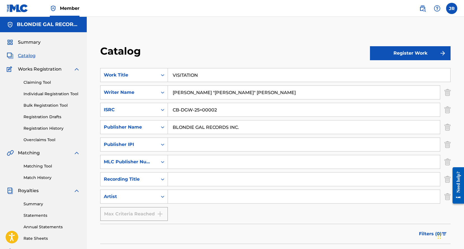
click at [192, 144] on input "Search Form" at bounding box center [304, 144] width 272 height 13
click at [162, 145] on icon "Search Form" at bounding box center [163, 145] width 6 height 6
click at [134, 156] on div "Writer IPI" at bounding box center [134, 158] width 67 height 14
click at [191, 148] on input "Search Form" at bounding box center [304, 144] width 272 height 13
type input "769484185"
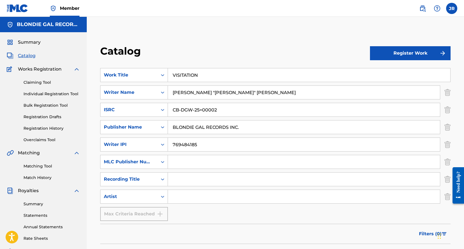
click at [204, 161] on input "Search Form" at bounding box center [304, 161] width 272 height 13
type input "01203053813"
click at [187, 180] on input "Search Form" at bounding box center [304, 178] width 272 height 13
type input "VISITATION"
click at [183, 197] on input "Search Form" at bounding box center [304, 196] width 272 height 13
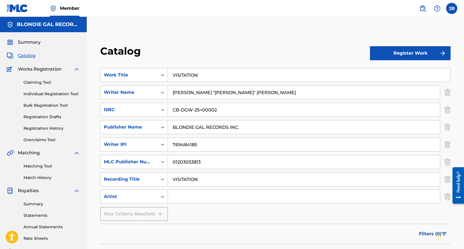
type input "JOHN MICHAEL "MIKE" McMAHON"
click at [403, 51] on button "Register Work" at bounding box center [410, 53] width 81 height 14
click at [388, 69] on link "Individual" at bounding box center [410, 71] width 81 height 13
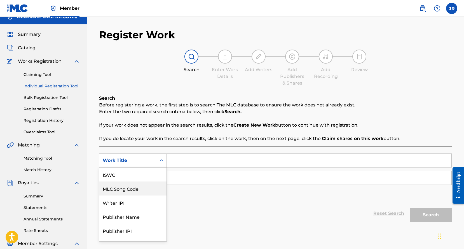
click at [154, 167] on div "MLC Song Code, 2 of 7. 7 results available. Use Up and Down to choose options, …" at bounding box center [133, 160] width 68 height 14
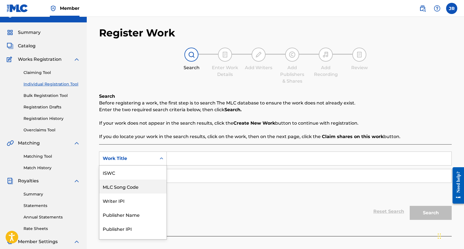
scroll to position [14, 0]
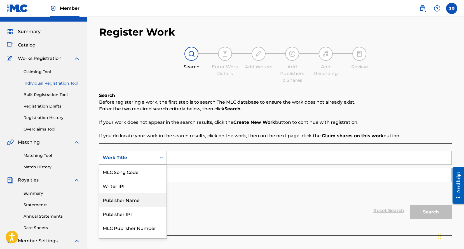
click at [138, 197] on div "Publisher Name" at bounding box center [132, 200] width 67 height 14
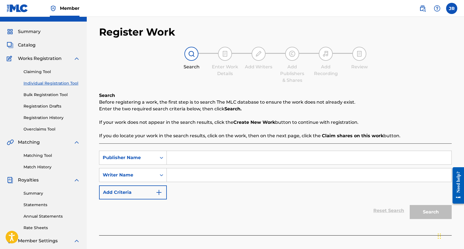
click at [173, 158] on input "Search Form" at bounding box center [309, 157] width 285 height 13
type input "BLONDIE GAL RECORDS INC."
click at [181, 174] on input "Search Form" at bounding box center [309, 174] width 285 height 13
type input "JOHN MICHAEL "MIKE" McMAHON"
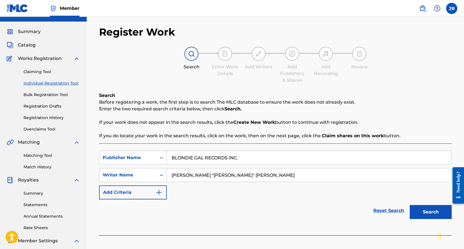
click at [434, 211] on button "Search" at bounding box center [431, 212] width 42 height 14
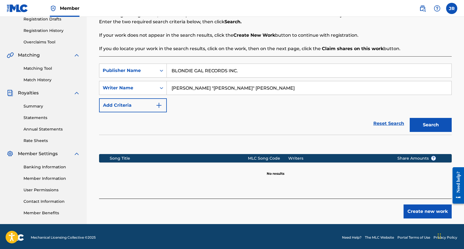
scroll to position [99, 0]
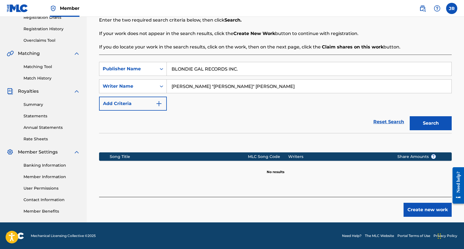
click at [419, 208] on button "Create new work" at bounding box center [428, 210] width 48 height 14
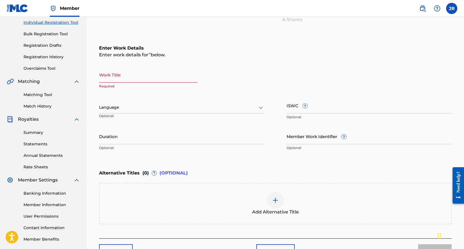
scroll to position [67, 0]
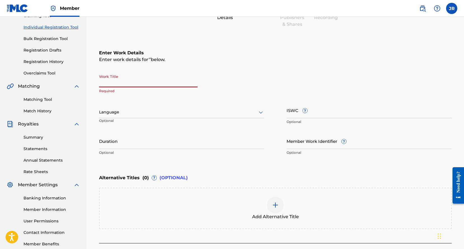
click at [126, 79] on input "Work Title" at bounding box center [148, 79] width 99 height 16
type input "VISITATION"
click at [127, 113] on div at bounding box center [181, 112] width 165 height 7
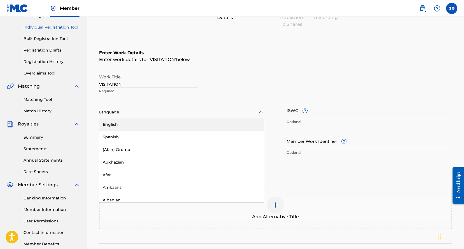
click at [127, 122] on div "English" at bounding box center [181, 124] width 165 height 13
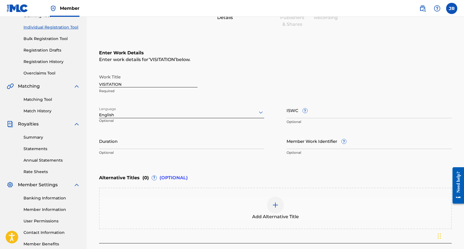
click at [130, 143] on input "Duration" at bounding box center [181, 141] width 165 height 16
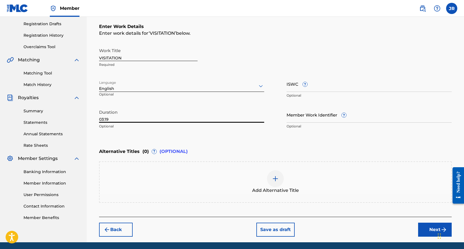
scroll to position [89, 0]
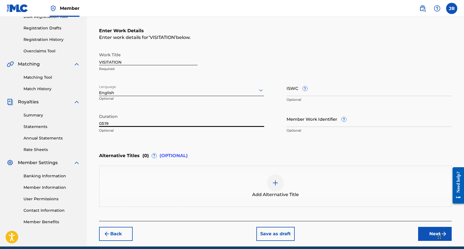
type input "03:19"
click at [429, 232] on button "Next" at bounding box center [435, 234] width 34 height 14
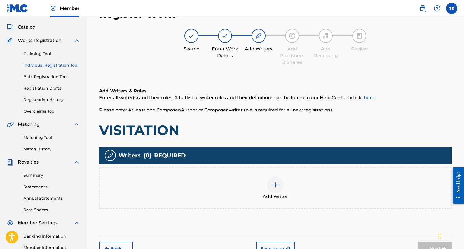
scroll to position [25, 0]
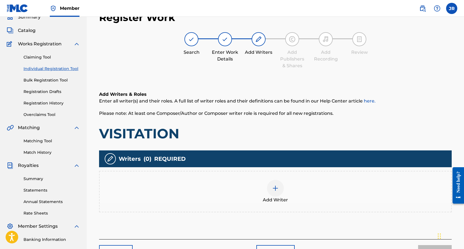
click at [274, 187] on img at bounding box center [275, 188] width 7 height 7
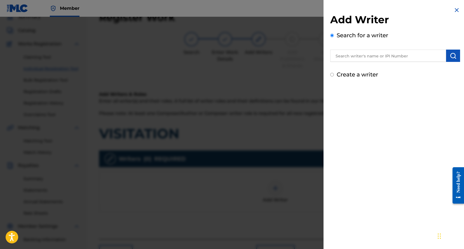
click at [352, 57] on input "text" at bounding box center [388, 56] width 116 height 12
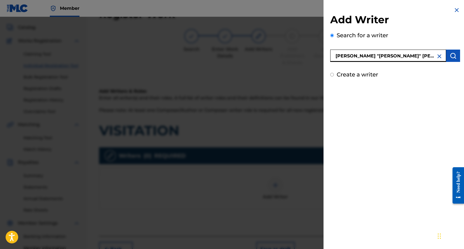
scroll to position [49, 0]
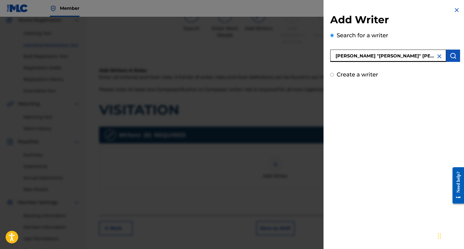
type input "JOHN MICHAEL "MIKE" McMAHON"
click at [450, 55] on img "submit" at bounding box center [453, 55] width 7 height 7
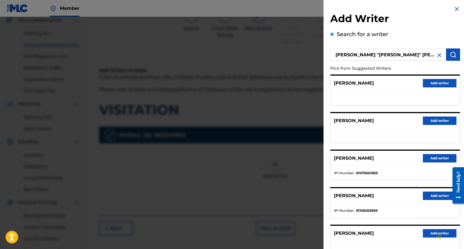
scroll to position [2, 0]
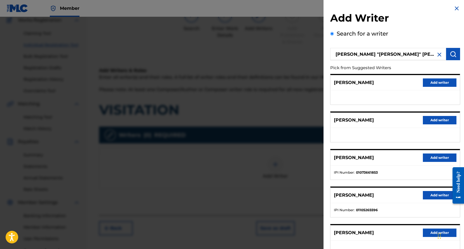
click at [450, 52] on img "submit" at bounding box center [453, 54] width 7 height 7
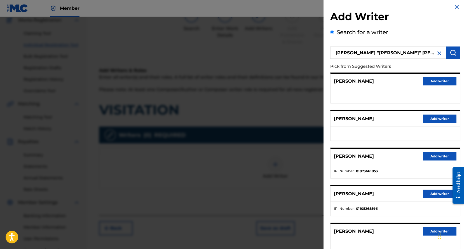
scroll to position [0, 0]
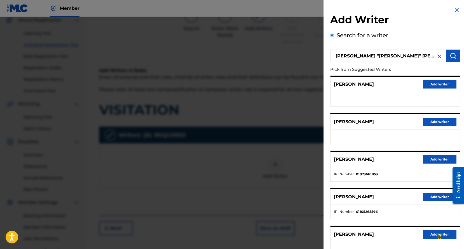
click at [437, 56] on img at bounding box center [439, 56] width 7 height 7
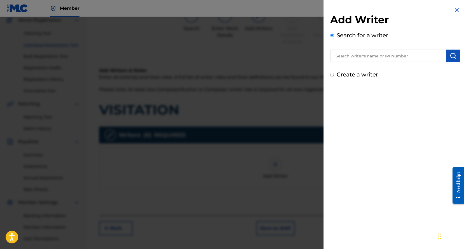
click at [358, 74] on label "Create a writer" at bounding box center [357, 74] width 41 height 7
radio input "true"
click at [334, 74] on input "Create a writer" at bounding box center [332, 75] width 4 height 4
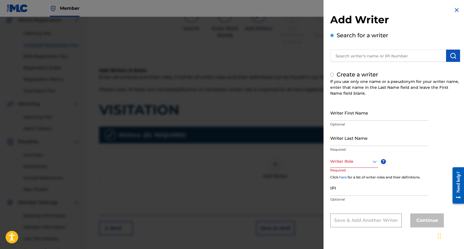
radio input "false"
radio input "true"
click at [361, 113] on input "Writer First Name" at bounding box center [379, 113] width 99 height 16
click at [379, 117] on input "JOHN MICHAEL "MIKE" McMAHON" at bounding box center [379, 113] width 99 height 16
drag, startPoint x: 379, startPoint y: 117, endPoint x: 410, endPoint y: 116, distance: 31.4
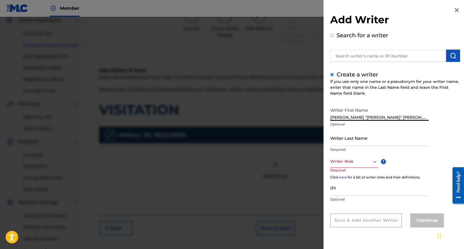
click at [410, 116] on input "JOHN MICHAEL "MIKE" McMAHON" at bounding box center [379, 113] width 99 height 16
type input "JOHN MICHAEL "MIKE""
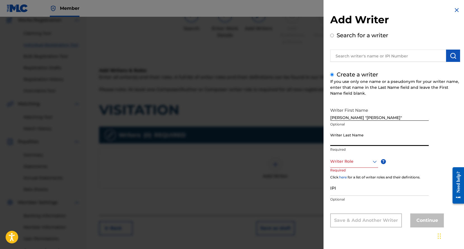
click at [365, 139] on input "Writer Last Name" at bounding box center [379, 138] width 99 height 16
type input "McMAHON"
click at [372, 163] on icon at bounding box center [375, 161] width 7 height 7
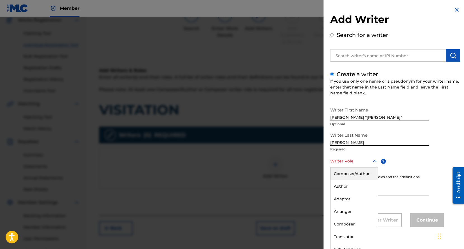
click at [366, 171] on div "Composer/Author" at bounding box center [354, 173] width 47 height 13
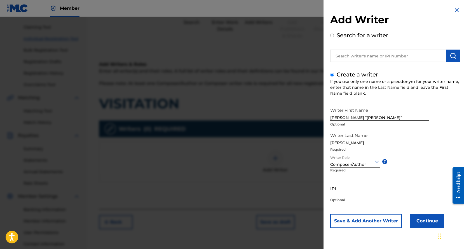
scroll to position [57, 0]
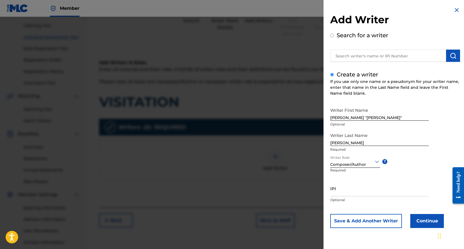
click at [372, 187] on input "IPI" at bounding box center [379, 188] width 99 height 16
type input "769484185"
click at [431, 220] on button "Continue" at bounding box center [427, 221] width 34 height 14
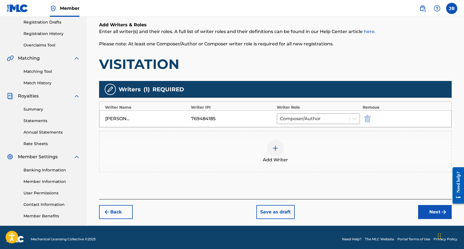
scroll to position [98, 0]
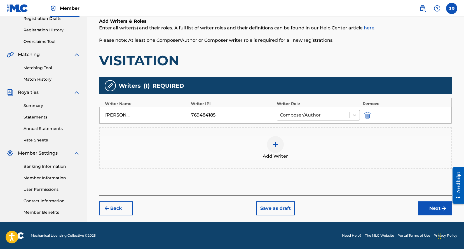
click at [426, 206] on button "Next" at bounding box center [435, 208] width 34 height 14
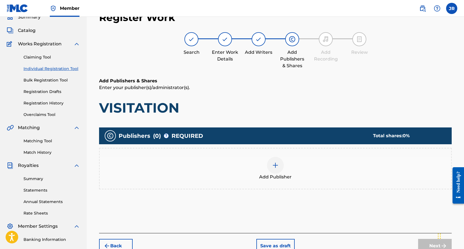
scroll to position [25, 0]
click at [276, 163] on img at bounding box center [275, 165] width 7 height 7
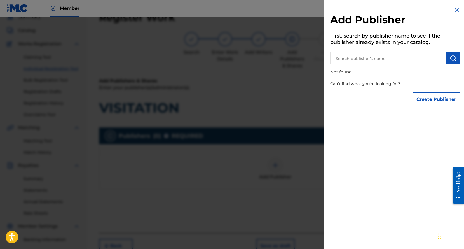
click at [398, 57] on input "text" at bounding box center [388, 58] width 116 height 12
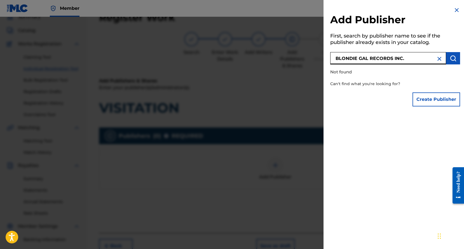
type input "BLONDIE GAL RECORDS INC."
click at [450, 57] on img "submit" at bounding box center [453, 58] width 7 height 7
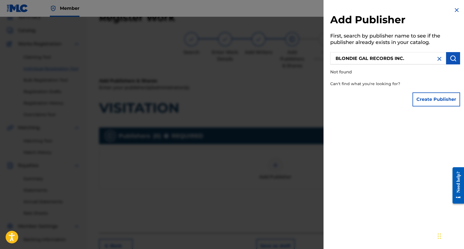
click at [441, 98] on button "Create Publisher" at bounding box center [437, 99] width 48 height 14
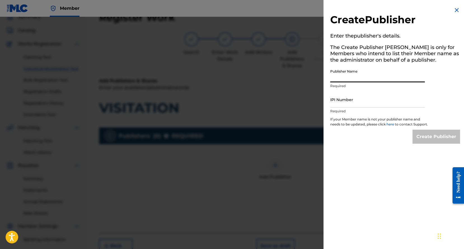
click at [368, 73] on input "Publisher Name" at bounding box center [377, 74] width 95 height 16
type input "BLONDIE GAL RECORDS INC."
click at [365, 101] on input "IPI Number" at bounding box center [377, 100] width 95 height 16
type input "1203053813"
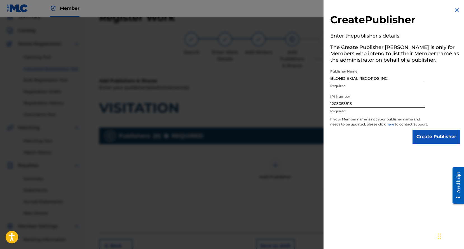
click at [428, 142] on input "Create Publisher" at bounding box center [437, 137] width 48 height 14
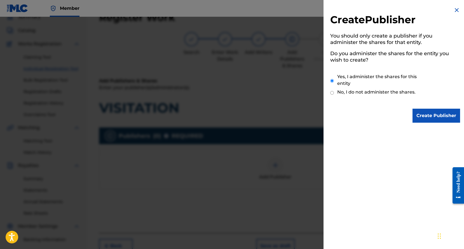
click at [431, 114] on input "Create Publisher" at bounding box center [437, 116] width 48 height 14
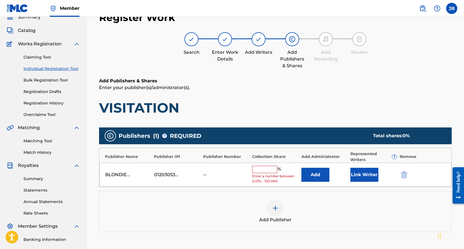
click at [264, 169] on input "text" at bounding box center [264, 169] width 25 height 7
type input "100"
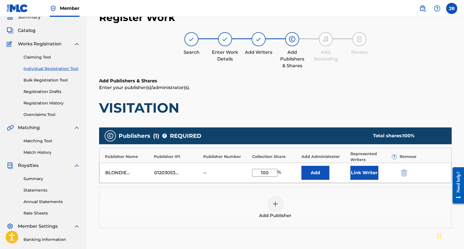
click at [368, 172] on button "Link Writer" at bounding box center [365, 173] width 28 height 14
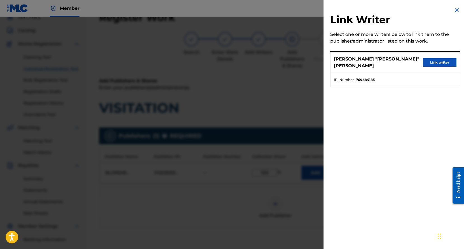
click at [432, 58] on button "Link writer" at bounding box center [440, 62] width 34 height 8
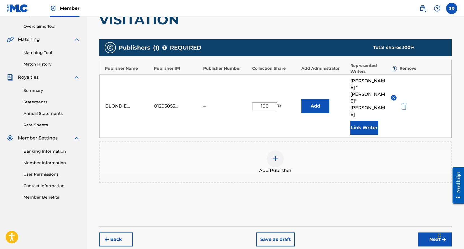
scroll to position [115, 0]
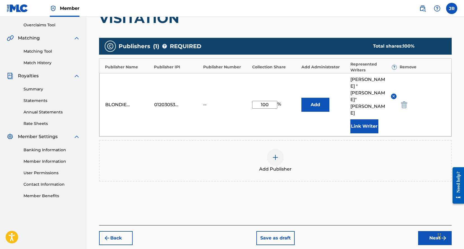
click at [428, 231] on button "Next" at bounding box center [435, 238] width 34 height 14
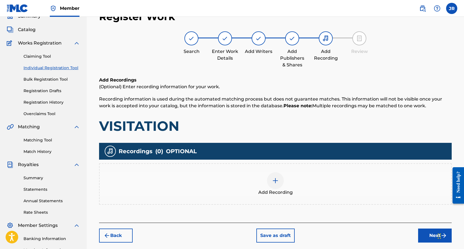
scroll to position [25, 0]
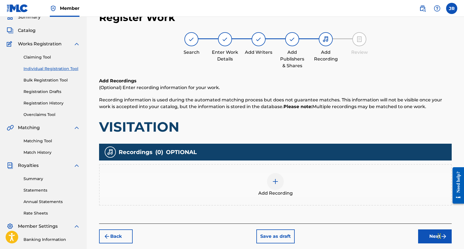
click at [275, 179] on img at bounding box center [275, 181] width 7 height 7
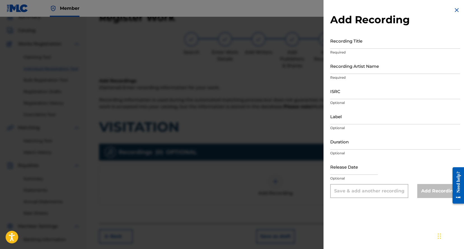
click at [384, 39] on input "Recording Title" at bounding box center [395, 41] width 130 height 16
type input "VISITATION"
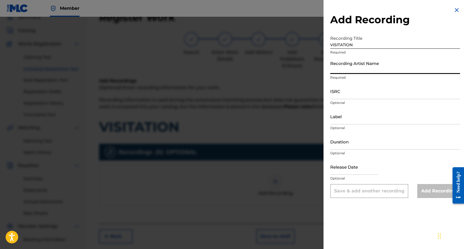
click at [386, 67] on input "Recording Artist Name" at bounding box center [395, 66] width 130 height 16
type input "JOHN MICHAEL "MIKE" McMAHON"
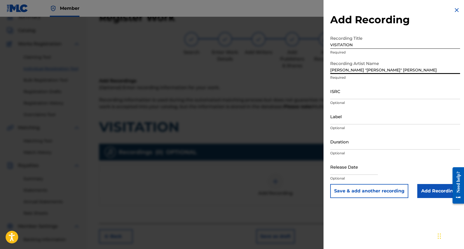
click at [373, 92] on input "ISRC" at bounding box center [395, 91] width 130 height 16
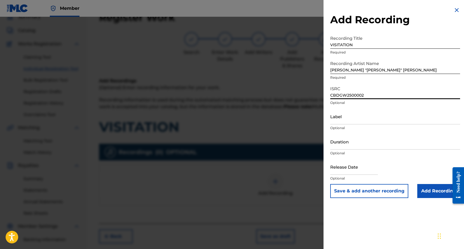
type input "CBDGW2500002"
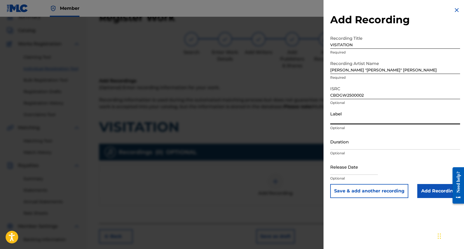
click at [354, 116] on input "Label" at bounding box center [395, 116] width 130 height 16
type input "BLONDIE GAL RECORDS INC."
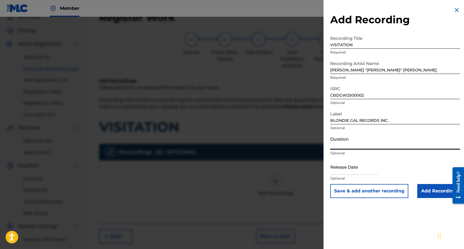
click at [361, 141] on input "Duration" at bounding box center [395, 142] width 130 height 16
type input "03:19"
click at [362, 167] on input "text" at bounding box center [354, 167] width 48 height 16
select select "7"
select select "2025"
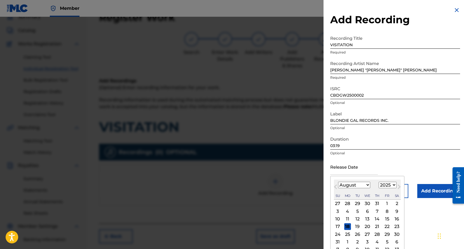
click at [337, 182] on div "January February March April May June July August September October November De…" at bounding box center [367, 185] width 67 height 7
click at [367, 185] on select "January February March April May June July August September October November De…" at bounding box center [354, 185] width 32 height 6
select select "6"
click at [347, 226] on div "21" at bounding box center [347, 226] width 7 height 7
type input "July 21 2025"
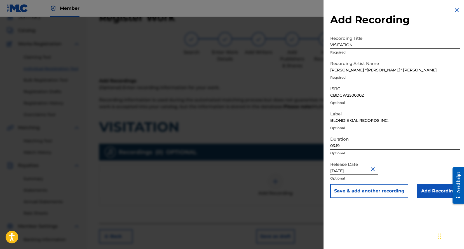
click at [430, 190] on input "Add Recording" at bounding box center [438, 191] width 43 height 14
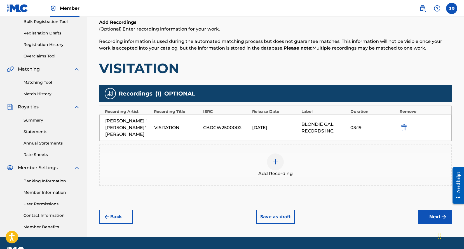
scroll to position [84, 0]
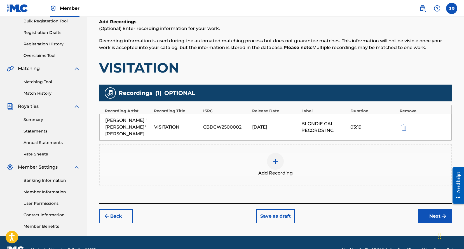
click at [433, 209] on button "Next" at bounding box center [435, 216] width 34 height 14
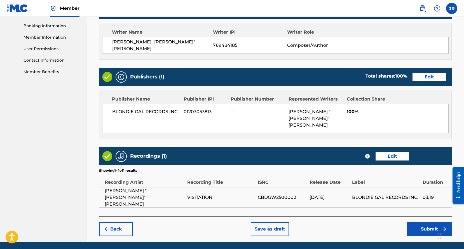
scroll to position [242, 0]
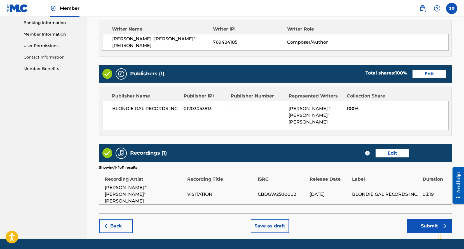
click at [424, 219] on button "Submit" at bounding box center [429, 226] width 45 height 14
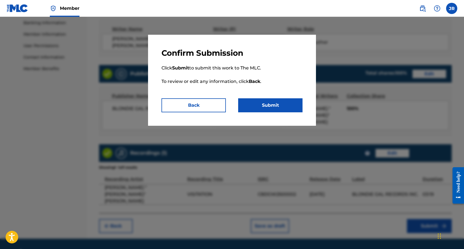
click at [263, 105] on button "Submit" at bounding box center [270, 105] width 64 height 14
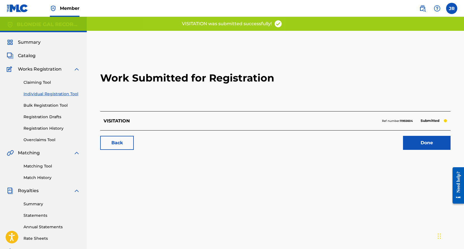
click at [427, 141] on link "Done" at bounding box center [427, 143] width 48 height 14
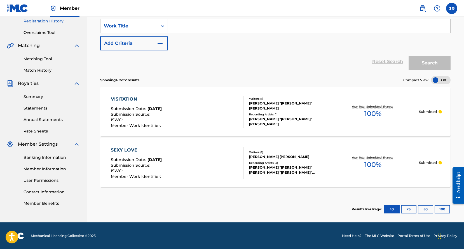
scroll to position [108, 0]
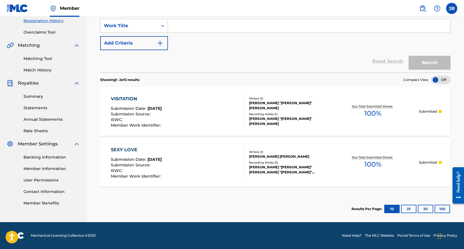
click at [272, 166] on div "JOHN MICHAEL "MIKE" McMAHON, JOHN MICHAEL "MIKE" McMAHON, JOHN MICHAEL "MIKE" M…" at bounding box center [288, 170] width 78 height 10
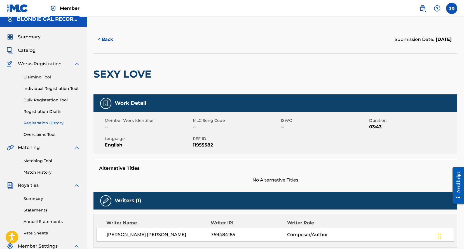
scroll to position [6, 0]
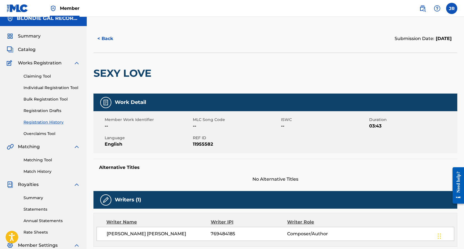
click at [107, 39] on button "< Back" at bounding box center [111, 39] width 34 height 14
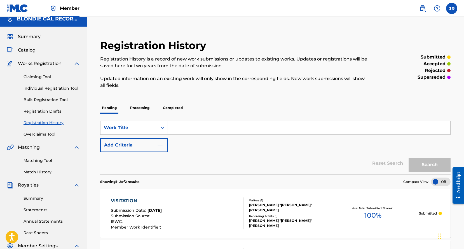
scroll to position [6, 0]
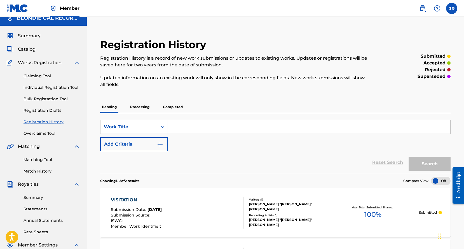
click at [28, 48] on span "Catalog" at bounding box center [27, 49] width 18 height 7
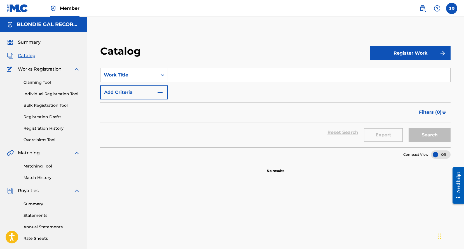
click at [159, 73] on div "Search Form" at bounding box center [163, 75] width 10 height 10
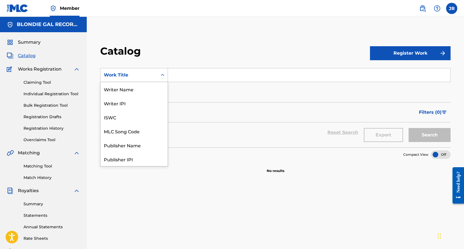
scroll to position [84, 0]
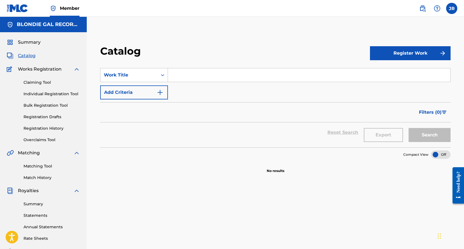
click at [159, 73] on div "Search Form" at bounding box center [163, 75] width 10 height 10
click at [175, 73] on input "Search Form" at bounding box center [309, 74] width 283 height 13
type input "A SUNNY DAY"
click at [159, 90] on img "Search Form" at bounding box center [160, 92] width 7 height 7
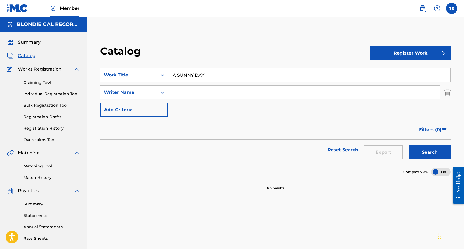
click at [159, 109] on img "Search Form" at bounding box center [160, 109] width 7 height 7
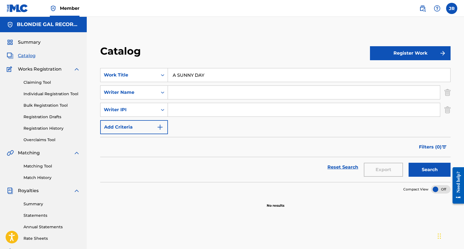
click at [161, 126] on img "Search Form" at bounding box center [160, 127] width 7 height 7
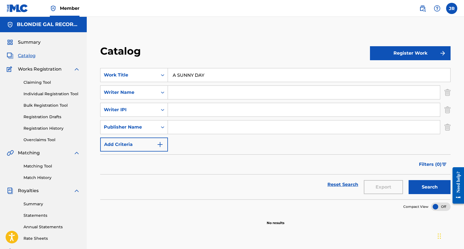
click at [160, 144] on img "Search Form" at bounding box center [160, 144] width 7 height 7
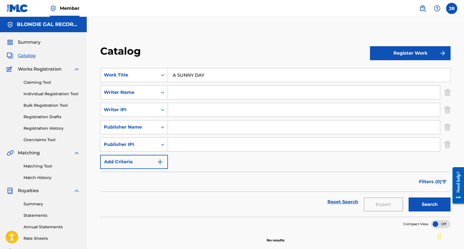
click at [161, 162] on img "Search Form" at bounding box center [160, 161] width 7 height 7
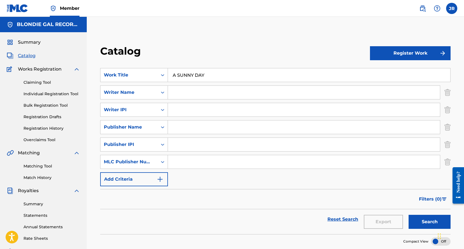
click at [160, 176] on img "Search Form" at bounding box center [160, 179] width 7 height 7
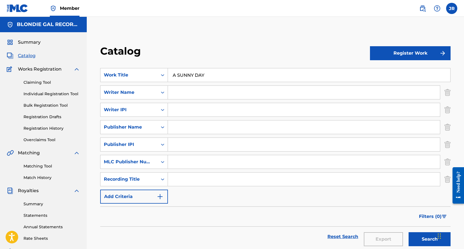
click at [160, 197] on img "Search Form" at bounding box center [160, 196] width 7 height 7
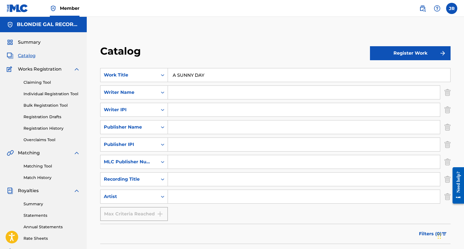
click at [186, 92] on input "Search Form" at bounding box center [304, 92] width 272 height 13
type input "JOHN MICHAEL "MIKE" McMAHON"
click at [196, 109] on input "Search Form" at bounding box center [304, 109] width 272 height 13
type input "769484185"
click at [192, 127] on input "Search Form" at bounding box center [304, 126] width 272 height 13
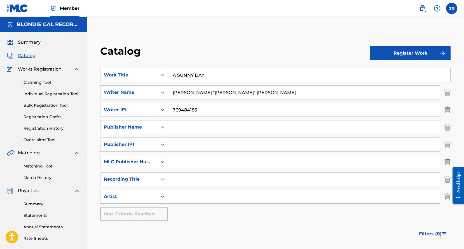
type input "BLONDIE GAL RECORDS INC."
click at [202, 145] on input "Search Form" at bounding box center [304, 144] width 272 height 13
type input "1203053813"
click at [205, 163] on input "Search Form" at bounding box center [304, 161] width 272 height 13
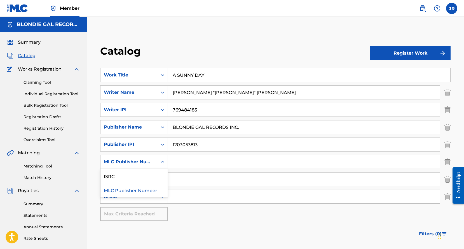
click at [162, 161] on icon "Search Form" at bounding box center [163, 162] width 6 height 6
click at [149, 176] on div "ISRC" at bounding box center [134, 176] width 67 height 14
click at [179, 161] on input "Search Form" at bounding box center [304, 161] width 272 height 13
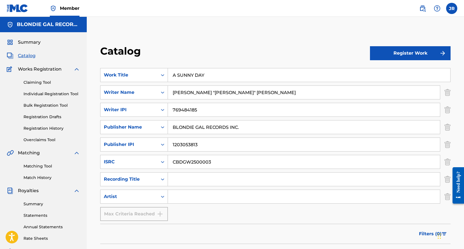
type input "CBDGW2500003"
click at [181, 176] on input "Search Form" at bounding box center [304, 178] width 272 height 13
type input "A SUNNY DAY"
click at [198, 196] on input "Search Form" at bounding box center [304, 196] width 272 height 13
type input "JOHN MICHAEL "MIKE" McMAHON"
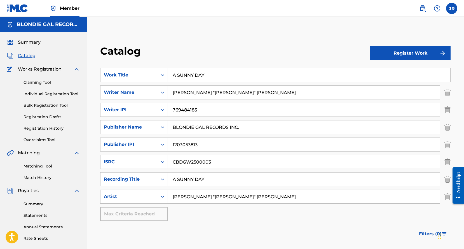
click at [402, 52] on button "Register Work" at bounding box center [410, 53] width 81 height 14
click at [393, 69] on link "Individual" at bounding box center [410, 71] width 81 height 13
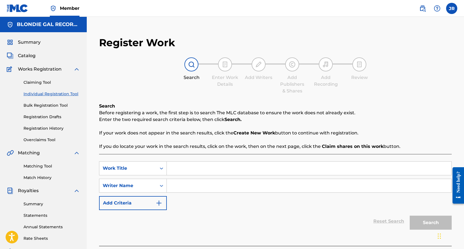
click at [177, 167] on input "Search Form" at bounding box center [309, 168] width 285 height 13
type input "A SUNNY DAY"
click at [181, 186] on input "Search Form" at bounding box center [309, 185] width 285 height 13
type input "JOHN MICHAEL "MIKE" McMAHON"
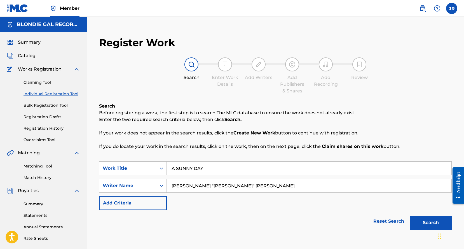
click at [424, 222] on button "Search" at bounding box center [431, 223] width 42 height 14
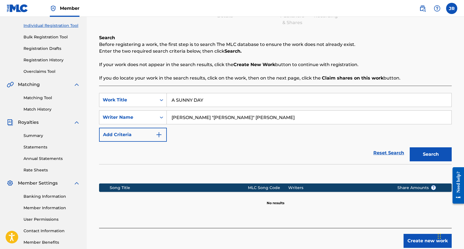
scroll to position [68, 0]
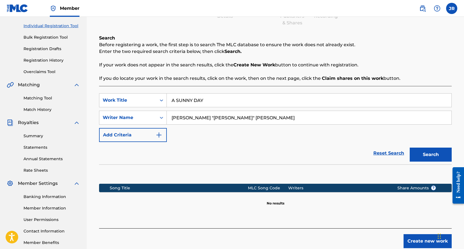
click at [418, 239] on button "Create new work" at bounding box center [428, 241] width 48 height 14
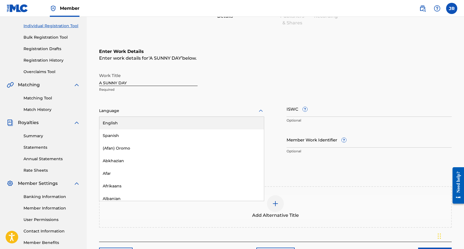
click at [162, 109] on div at bounding box center [181, 110] width 165 height 7
click at [123, 121] on div "English" at bounding box center [181, 123] width 165 height 13
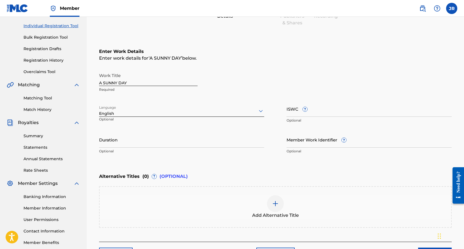
click at [125, 141] on input "Duration" at bounding box center [181, 140] width 165 height 16
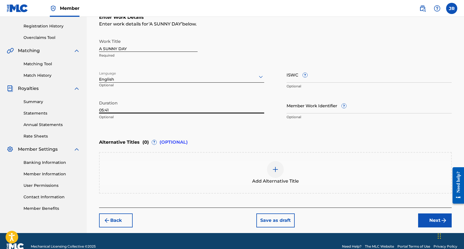
scroll to position [100, 0]
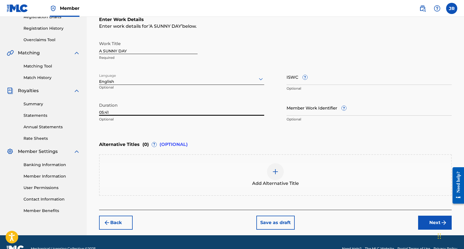
type input "05:41"
click at [429, 222] on button "Next" at bounding box center [435, 223] width 34 height 14
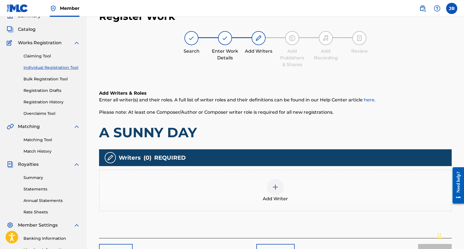
scroll to position [25, 0]
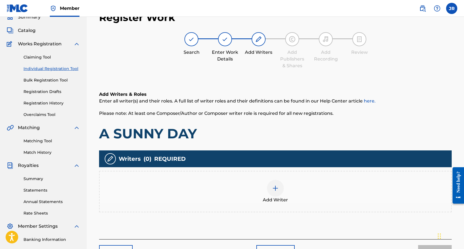
click at [275, 186] on img at bounding box center [275, 188] width 7 height 7
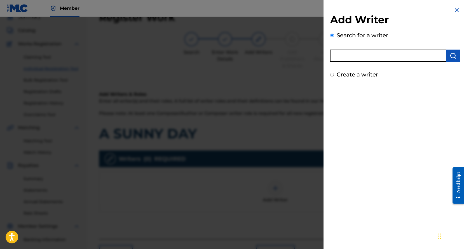
click at [362, 57] on input "text" at bounding box center [388, 56] width 116 height 12
type input "JOHN MICHAEL "MIKE" McMAHON"
click at [332, 74] on input "Create a writer" at bounding box center [332, 75] width 4 height 4
radio input "false"
radio input "true"
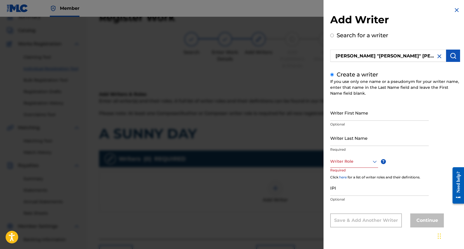
click at [359, 113] on input "Writer First Name" at bounding box center [379, 113] width 99 height 16
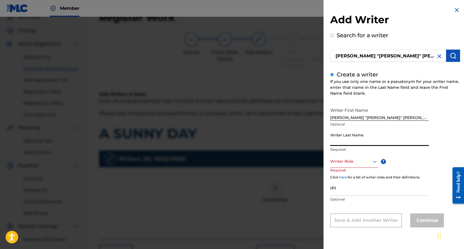
click at [357, 138] on input "Writer Last Name" at bounding box center [379, 138] width 99 height 16
click at [400, 118] on input "JOHN MICHAEL "MIKE" McMAHON" at bounding box center [379, 113] width 99 height 16
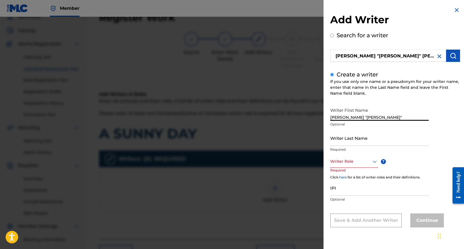
type input "JOHN MICHAEL "MIKE""
click at [372, 137] on input "Writer Last Name" at bounding box center [379, 138] width 99 height 16
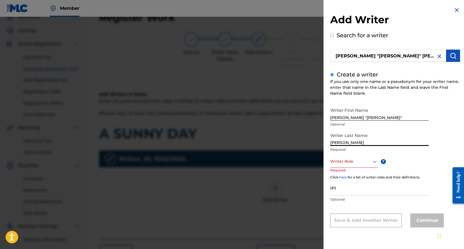
type input "McMAHON"
click at [366, 162] on div at bounding box center [354, 161] width 48 height 7
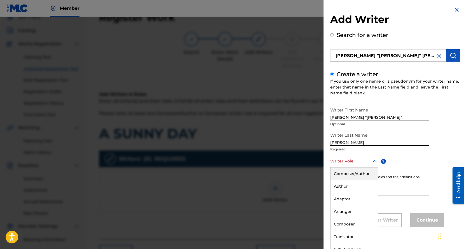
click at [355, 174] on div "Composer/Author" at bounding box center [354, 173] width 47 height 13
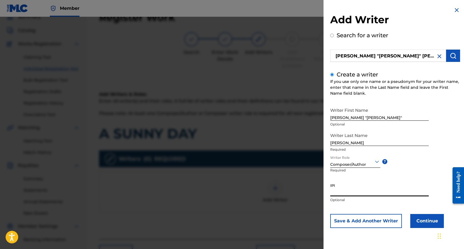
click at [355, 191] on input "IPI" at bounding box center [379, 188] width 99 height 16
type input "769484185"
click at [435, 221] on button "Continue" at bounding box center [427, 221] width 34 height 14
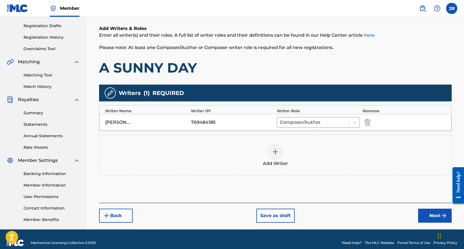
scroll to position [92, 0]
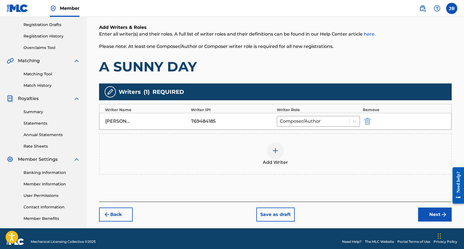
click at [435, 212] on button "Next" at bounding box center [435, 214] width 34 height 14
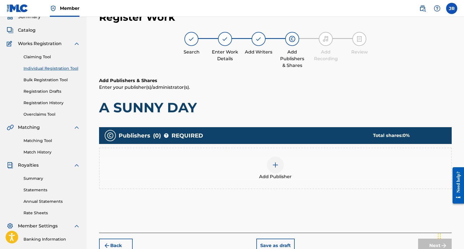
scroll to position [25, 0]
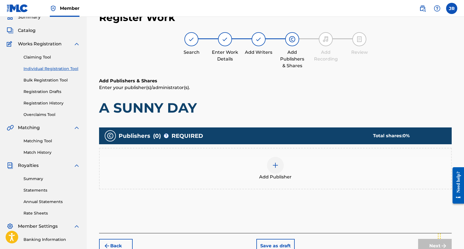
click at [276, 165] on img at bounding box center [275, 165] width 7 height 7
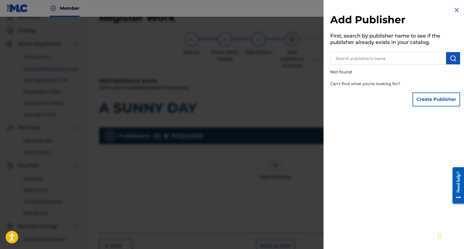
click at [359, 59] on input "text" at bounding box center [388, 58] width 116 height 12
click at [421, 99] on button "Create Publisher" at bounding box center [437, 99] width 48 height 14
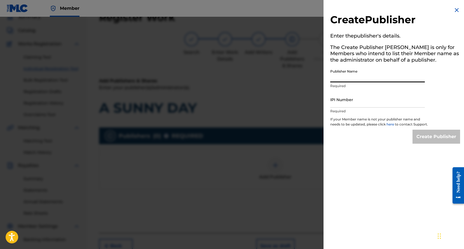
click at [367, 75] on input "Publisher Name" at bounding box center [377, 74] width 95 height 16
type input "BLONDIE GAL RECORDS INC."
click at [368, 100] on input "IPI Number" at bounding box center [377, 100] width 95 height 16
type input "1203053813"
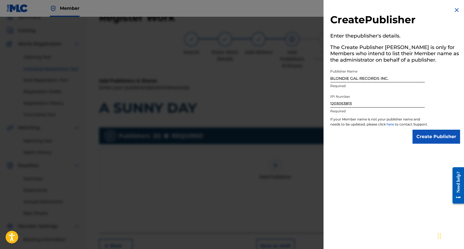
click at [435, 141] on input "Create Publisher" at bounding box center [437, 137] width 48 height 14
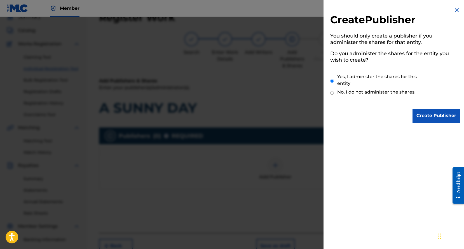
click at [436, 114] on input "Create Publisher" at bounding box center [437, 116] width 48 height 14
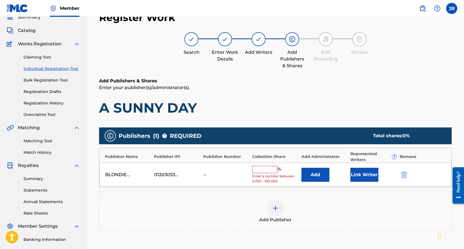
click at [268, 167] on input "text" at bounding box center [264, 169] width 25 height 7
type input "100"
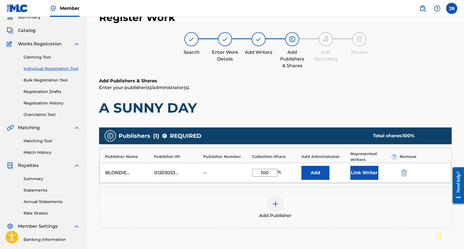
click at [316, 173] on button "Add" at bounding box center [316, 173] width 28 height 14
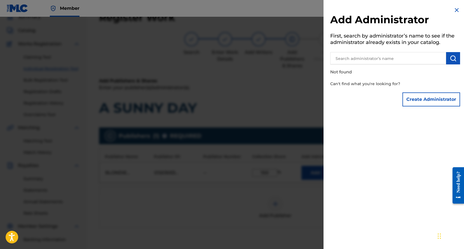
click at [382, 58] on input "text" at bounding box center [388, 58] width 116 height 12
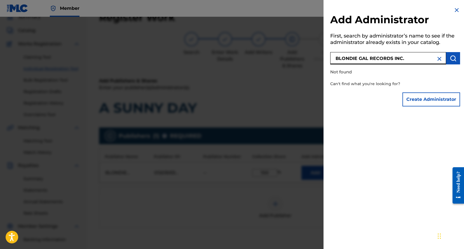
type input "BLONDIE GAL RECORDS INC."
click at [422, 101] on button "Create Administrator" at bounding box center [432, 99] width 58 height 14
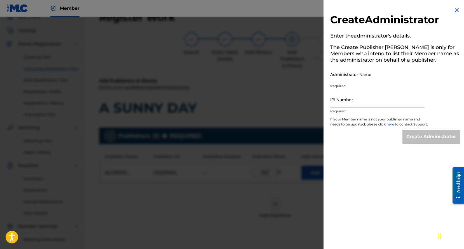
click at [360, 75] on input "Administrator Name" at bounding box center [377, 74] width 95 height 16
type input "BLONDIE GAL RECORDS INC."
click at [362, 100] on input "IPI Number" at bounding box center [377, 100] width 95 height 16
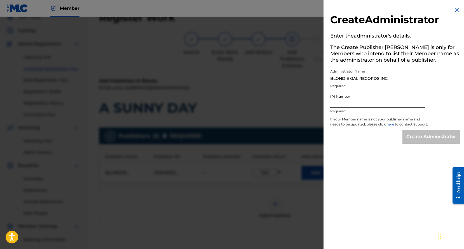
type input "1203053813"
click at [411, 141] on input "Create Administrator" at bounding box center [432, 137] width 58 height 14
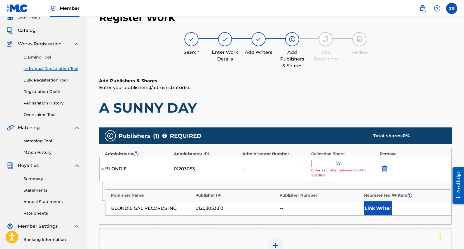
click at [323, 162] on input "text" at bounding box center [323, 163] width 25 height 7
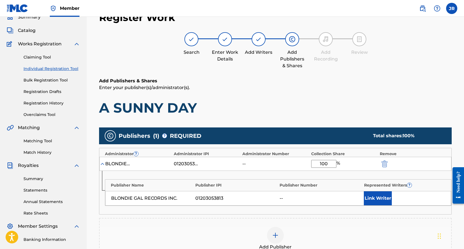
type input "100"
click at [370, 196] on button "Link Writer" at bounding box center [378, 198] width 28 height 14
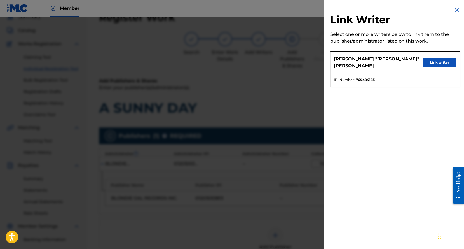
click at [428, 58] on button "Link writer" at bounding box center [440, 62] width 34 height 8
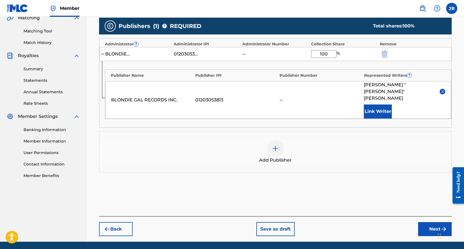
scroll to position [136, 0]
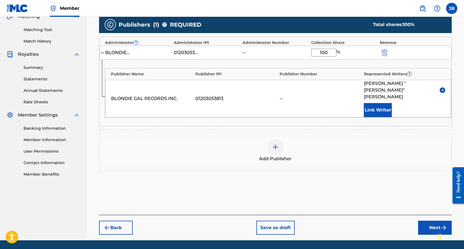
click at [434, 221] on button "Next" at bounding box center [435, 228] width 34 height 14
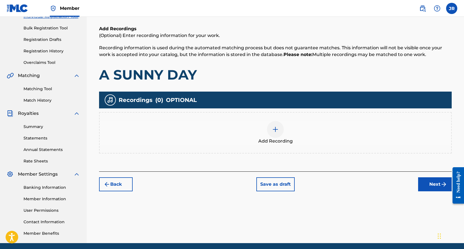
scroll to position [72, 0]
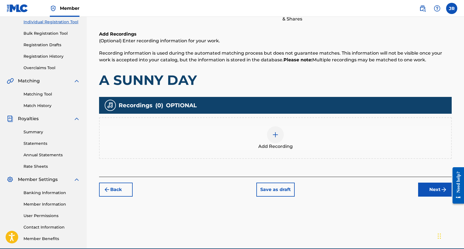
click at [275, 134] on img at bounding box center [275, 134] width 7 height 7
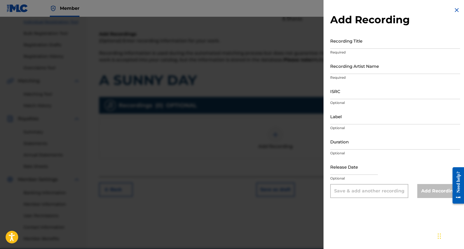
click at [362, 42] on input "Recording Title" at bounding box center [395, 41] width 130 height 16
type input "A SUNNY DAY"
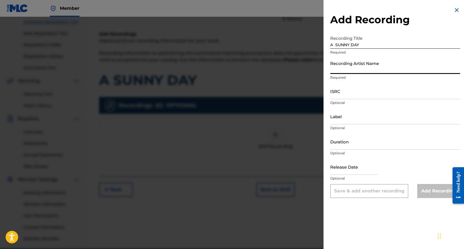
click at [372, 67] on input "Recording Artist Name" at bounding box center [395, 66] width 130 height 16
type input "JOHN MICHAEL "MIKE" McMAHON"
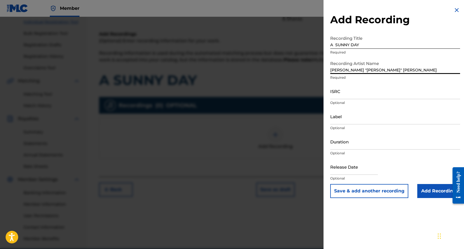
click at [367, 91] on input "ISRC" at bounding box center [395, 91] width 130 height 16
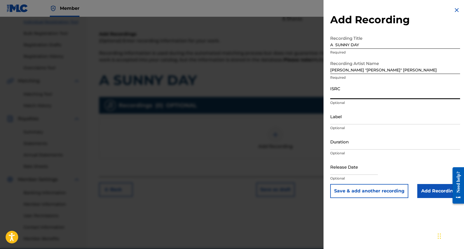
type input "CBDGW2500003"
click at [363, 116] on input "Label" at bounding box center [395, 116] width 130 height 16
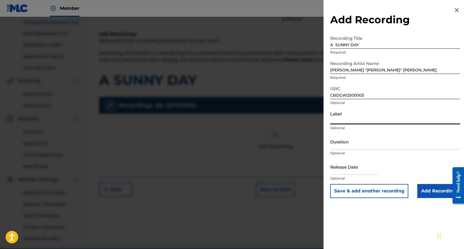
type input "BLONDIE GAL RECORDS INC."
click at [365, 143] on input "Duration" at bounding box center [395, 142] width 130 height 16
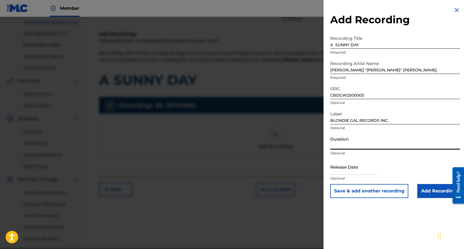
type input "05:41"
click at [365, 167] on input "text" at bounding box center [354, 167] width 48 height 16
select select "7"
select select "2025"
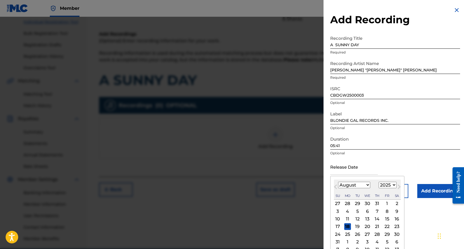
type input "August 2 2025"
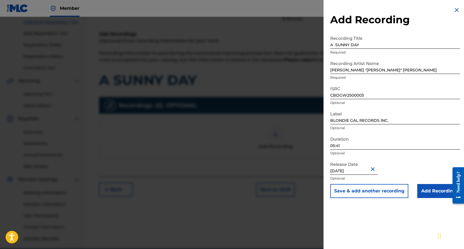
click at [428, 190] on input "Add Recording" at bounding box center [438, 191] width 43 height 14
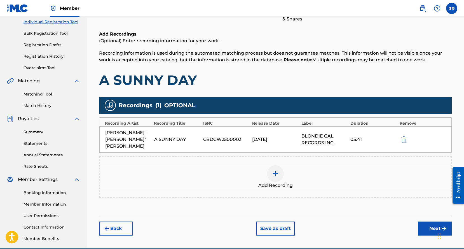
click at [432, 221] on button "Next" at bounding box center [435, 228] width 34 height 14
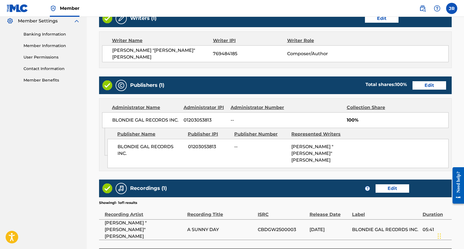
scroll to position [231, 0]
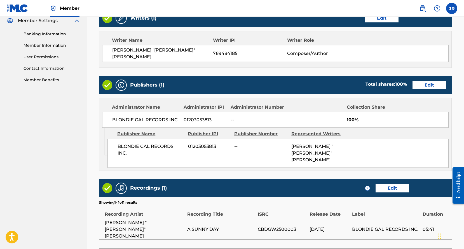
click at [426, 82] on button "Edit" at bounding box center [430, 85] width 34 height 8
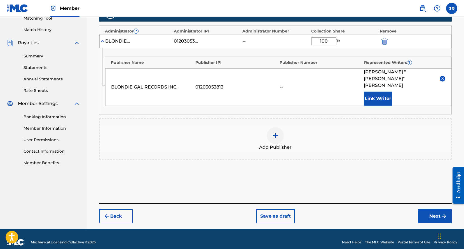
click at [303, 63] on div "Publisher Number" at bounding box center [321, 63] width 82 height 6
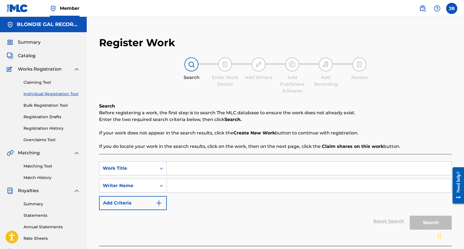
click at [41, 130] on link "Registration History" at bounding box center [52, 128] width 57 height 6
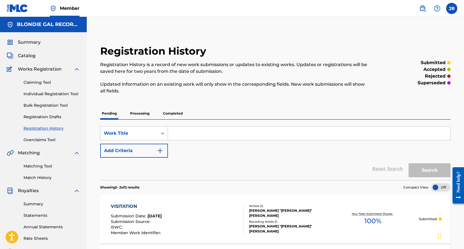
click at [28, 54] on span "Catalog" at bounding box center [27, 55] width 18 height 7
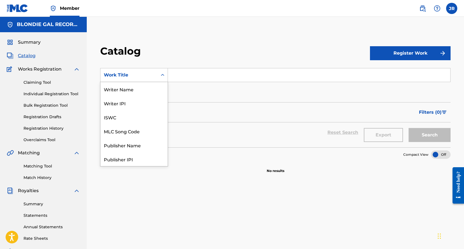
click at [153, 73] on div "Work Title" at bounding box center [129, 75] width 50 height 7
click at [177, 74] on input "Search Form" at bounding box center [309, 74] width 283 height 13
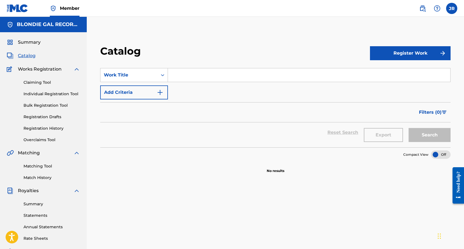
click at [162, 92] on img "Search Form" at bounding box center [160, 92] width 7 height 7
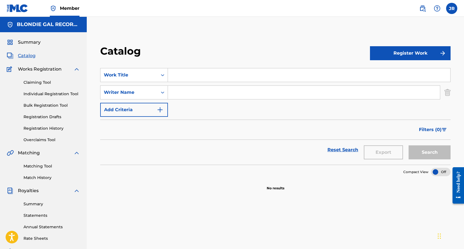
click at [162, 92] on icon "Search Form" at bounding box center [162, 93] width 3 height 2
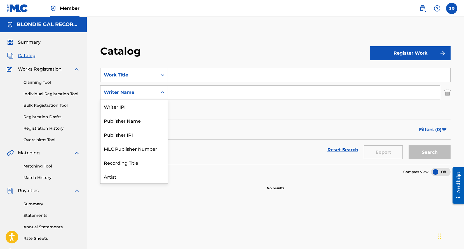
scroll to position [28, 0]
click at [185, 106] on div "SearchWithCriteria55283bef-4fae-4273-a1a4-1047a1651b47 Work Title SearchWithCri…" at bounding box center [275, 92] width 351 height 49
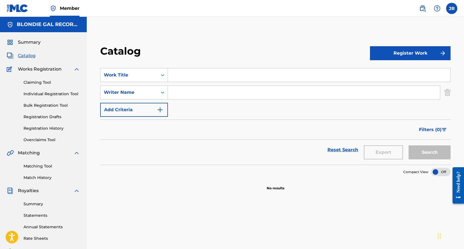
click at [159, 108] on img "Search Form" at bounding box center [160, 109] width 7 height 7
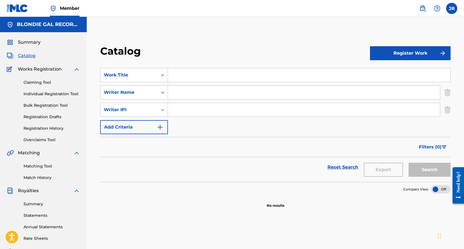
click at [159, 123] on button "Add Criteria" at bounding box center [134, 127] width 68 height 14
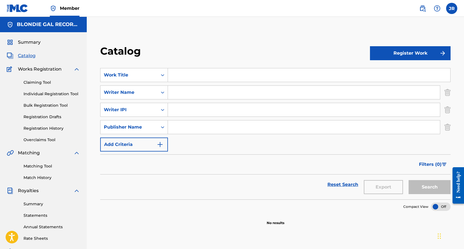
click at [159, 141] on img "Search Form" at bounding box center [160, 144] width 7 height 7
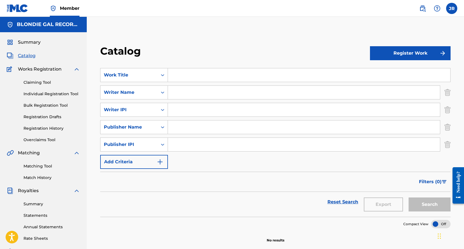
click at [161, 161] on img "Search Form" at bounding box center [160, 161] width 7 height 7
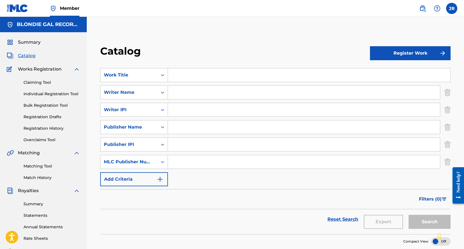
click at [159, 180] on img "Search Form" at bounding box center [160, 179] width 7 height 7
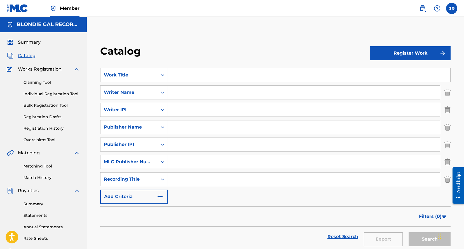
click at [159, 195] on img "Search Form" at bounding box center [160, 196] width 7 height 7
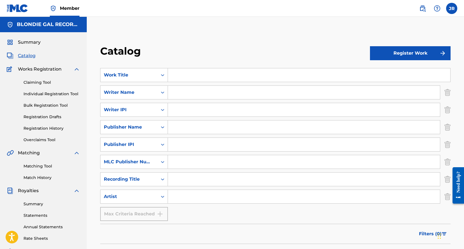
click at [173, 76] on input "Search Form" at bounding box center [309, 74] width 283 height 13
type input "A SUNNY DAY"
click at [199, 91] on input "Search Form" at bounding box center [304, 92] width 272 height 13
type input "JOHN MICHAEL "MIKE" McMAHON"
click at [198, 110] on input "Search Form" at bounding box center [304, 109] width 272 height 13
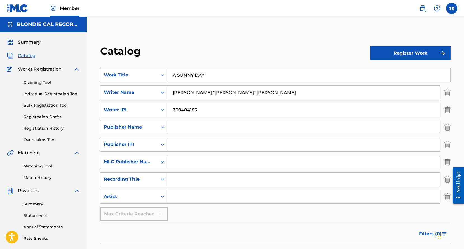
type input "769484185"
click at [188, 125] on input "Search Form" at bounding box center [304, 126] width 272 height 13
type input "BLONDIE GAL RECORDS INC."
click at [200, 145] on input "Search Form" at bounding box center [304, 144] width 272 height 13
type input "01203053813"
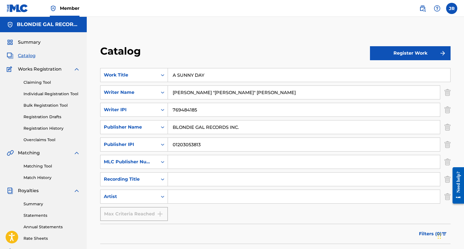
click at [201, 162] on input "Search Form" at bounding box center [304, 161] width 272 height 13
type input "P656LV"
click at [187, 177] on input "Search Form" at bounding box center [304, 178] width 272 height 13
type input "A SUNNY DAY"
click at [188, 193] on input "Search Form" at bounding box center [304, 196] width 272 height 13
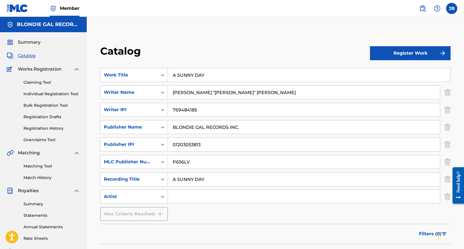
type input "JOHN MICHAEL "MIKE" McMAHON"
click at [164, 162] on icon "Search Form" at bounding box center [162, 162] width 3 height 2
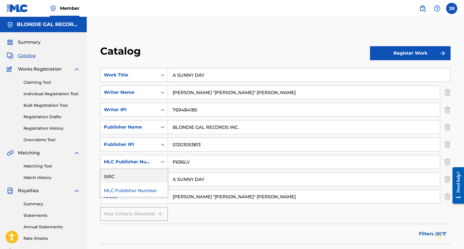
click at [155, 176] on div "ISRC" at bounding box center [134, 176] width 67 height 14
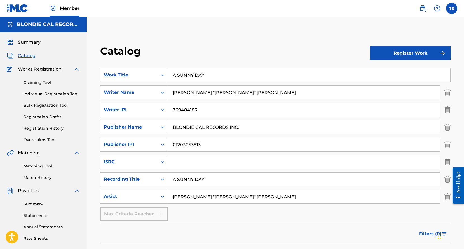
click at [180, 163] on input "Search Form" at bounding box center [304, 161] width 272 height 13
type input "CBDGW2500003"
click at [411, 52] on button "Register Work" at bounding box center [410, 53] width 81 height 14
click at [392, 71] on link "Individual" at bounding box center [410, 71] width 81 height 13
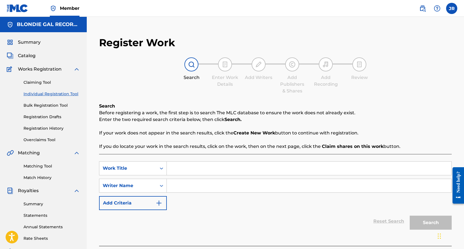
click at [176, 167] on input "Search Form" at bounding box center [309, 168] width 285 height 13
type input "A SUNNY DAY"
click at [175, 186] on input "Search Form" at bounding box center [309, 185] width 285 height 13
type input "JOHN MICHAEL "MIKE" McMAHON"
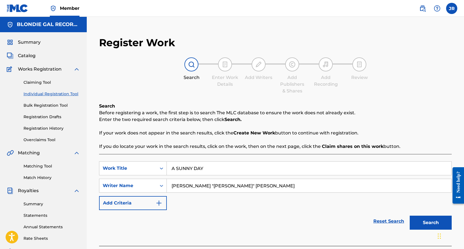
click at [429, 225] on button "Search" at bounding box center [431, 223] width 42 height 14
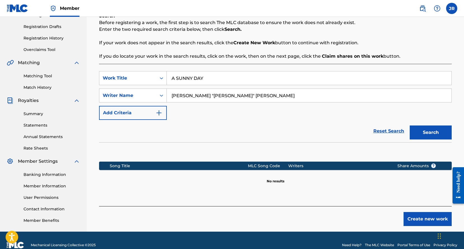
scroll to position [100, 0]
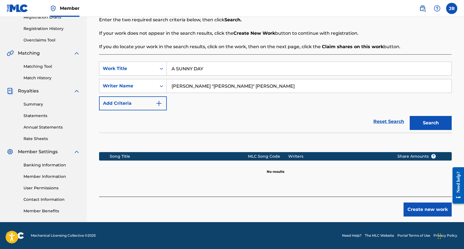
click at [421, 210] on button "Create new work" at bounding box center [428, 209] width 48 height 14
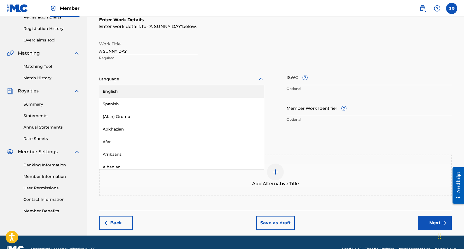
click at [132, 78] on div at bounding box center [181, 79] width 165 height 7
click at [125, 91] on div "English" at bounding box center [181, 91] width 165 height 13
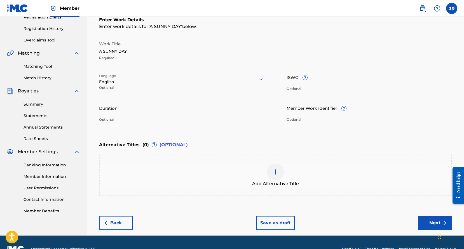
click at [127, 110] on input "Duration" at bounding box center [181, 108] width 165 height 16
type input "05:41"
click at [432, 221] on button "Next" at bounding box center [435, 223] width 34 height 14
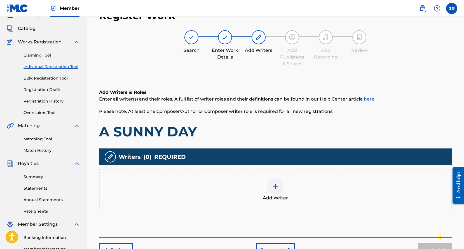
scroll to position [25, 0]
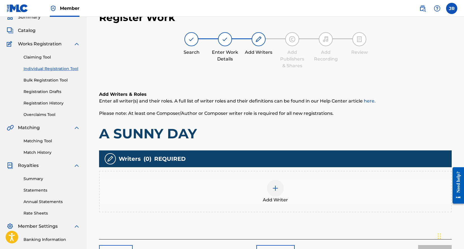
click at [274, 188] on img at bounding box center [275, 188] width 7 height 7
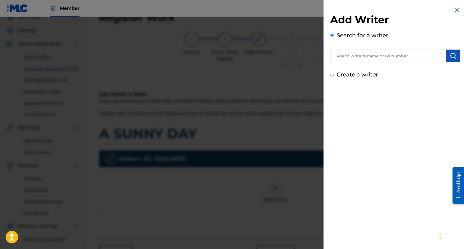
click at [371, 57] on input "text" at bounding box center [388, 56] width 116 height 12
type input "JO"
click at [331, 74] on input "Create a writer" at bounding box center [332, 75] width 4 height 4
radio input "false"
radio input "true"
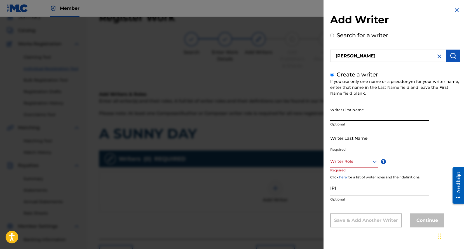
click at [351, 116] on input "Writer First Name" at bounding box center [379, 113] width 99 height 16
type input "JOHN MICHAEL "MIKE""
click at [362, 141] on input "Writer Last Name" at bounding box center [379, 138] width 99 height 16
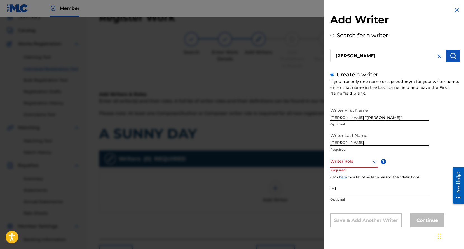
type input "McMAHON"
click at [364, 164] on div at bounding box center [354, 161] width 48 height 7
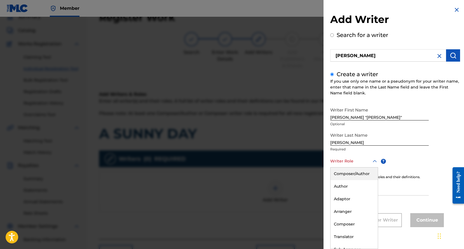
click at [359, 172] on div "Composer/Author" at bounding box center [354, 173] width 47 height 13
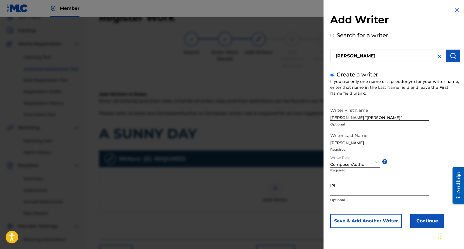
click at [352, 191] on input "IPI" at bounding box center [379, 188] width 99 height 16
type input "769484185"
click at [435, 219] on button "Continue" at bounding box center [427, 221] width 34 height 14
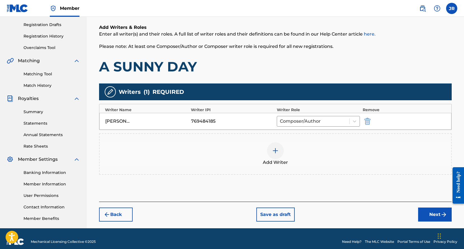
click at [430, 214] on button "Next" at bounding box center [435, 214] width 34 height 14
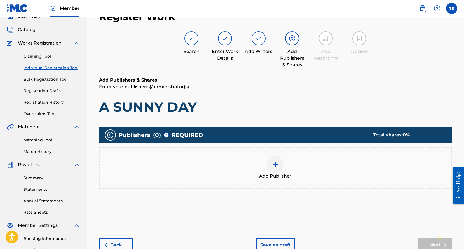
scroll to position [25, 0]
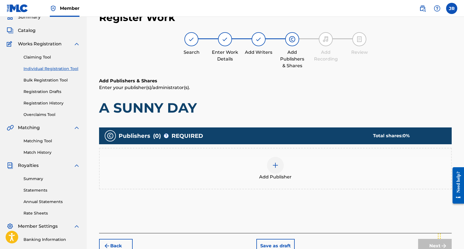
click at [276, 163] on img at bounding box center [275, 165] width 7 height 7
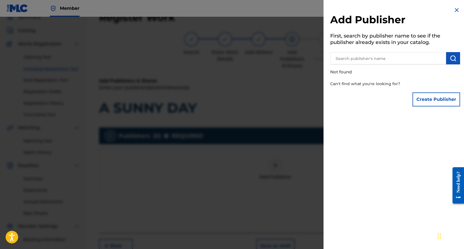
click at [427, 99] on button "Create Publisher" at bounding box center [437, 99] width 48 height 14
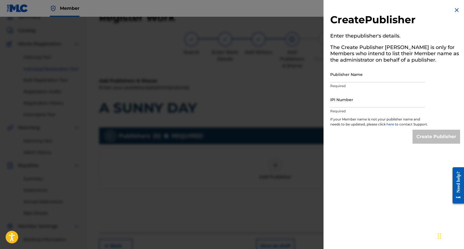
click at [373, 75] on input "Publisher Name" at bounding box center [377, 74] width 95 height 16
type input "BLONDIE GAL RECORDS INC."
click at [368, 102] on input "IPI Number" at bounding box center [377, 100] width 95 height 16
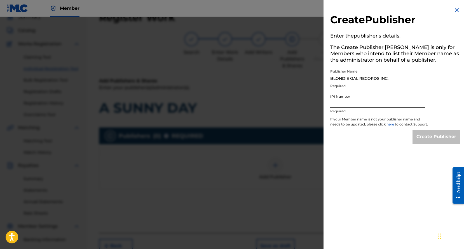
type input "1203053813"
click at [430, 141] on input "Create Publisher" at bounding box center [437, 137] width 48 height 14
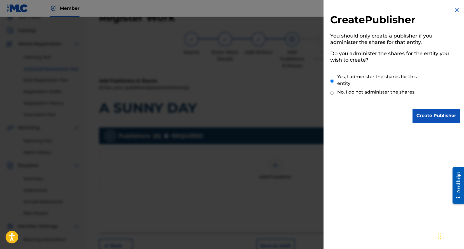
click at [426, 114] on input "Create Publisher" at bounding box center [437, 116] width 48 height 14
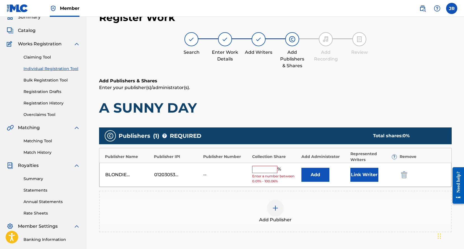
click at [262, 166] on input "text" at bounding box center [264, 169] width 25 height 7
type input "100"
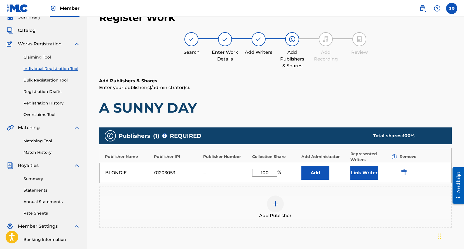
click at [317, 172] on button "Add" at bounding box center [316, 173] width 28 height 14
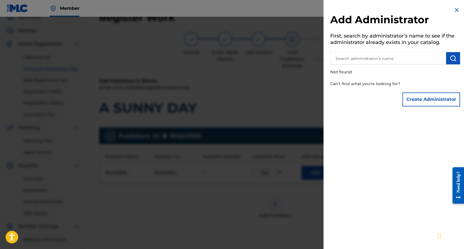
click at [416, 100] on button "Create Administrator" at bounding box center [432, 99] width 58 height 14
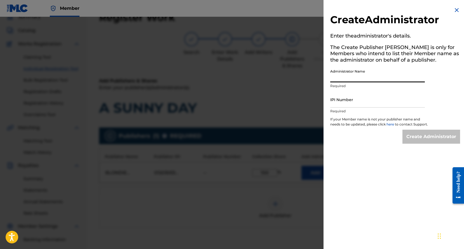
click at [380, 75] on input "Administrator Name" at bounding box center [377, 74] width 95 height 16
type input "BLONDIE GAL RECORDS INC."
click at [370, 102] on input "IPI Number" at bounding box center [377, 100] width 95 height 16
type input "1203053813"
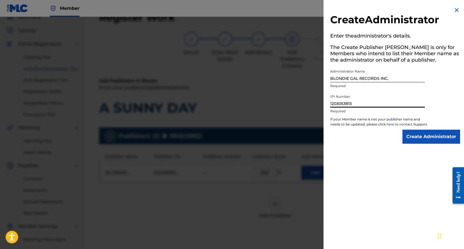
click at [413, 142] on input "Create Administrator" at bounding box center [432, 137] width 58 height 14
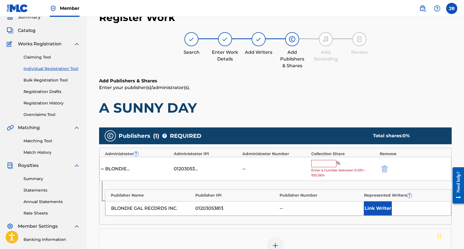
click at [331, 162] on input "text" at bounding box center [323, 163] width 25 height 7
click at [384, 169] on img "submit" at bounding box center [385, 168] width 6 height 7
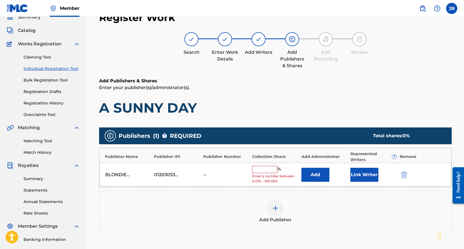
click at [265, 167] on input "text" at bounding box center [264, 169] width 25 height 7
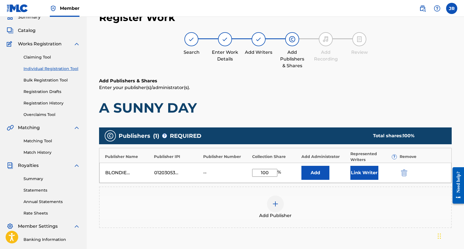
type input "100"
click at [360, 173] on button "Link Writer" at bounding box center [365, 173] width 28 height 14
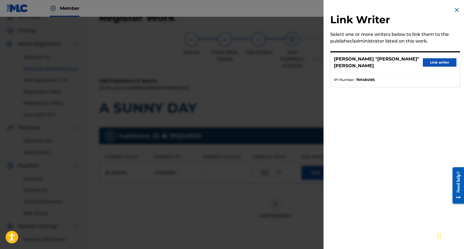
click at [425, 59] on button "Link writer" at bounding box center [440, 62] width 34 height 8
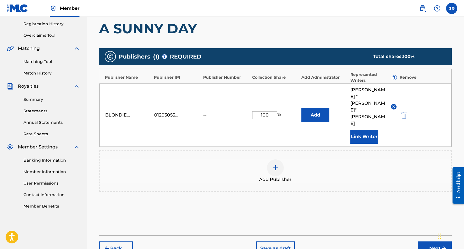
scroll to position [106, 0]
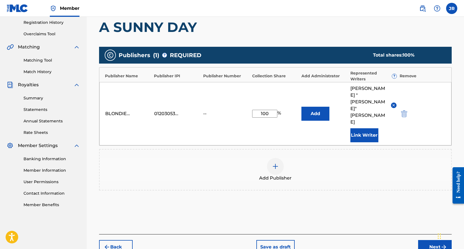
click at [432, 240] on button "Next" at bounding box center [435, 247] width 34 height 14
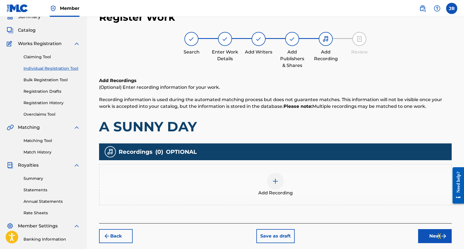
scroll to position [25, 0]
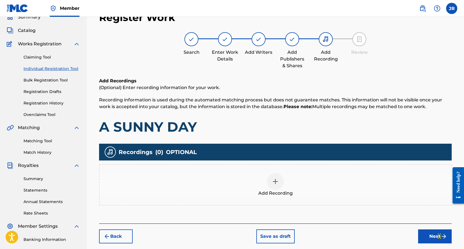
click at [275, 180] on img at bounding box center [275, 181] width 7 height 7
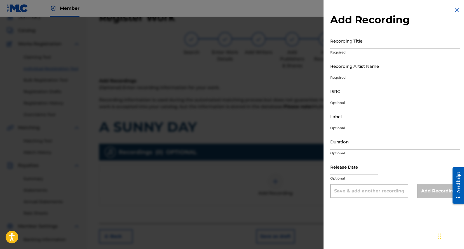
click at [358, 40] on input "Recording Title" at bounding box center [395, 41] width 130 height 16
type input "A SUNNY DAY"
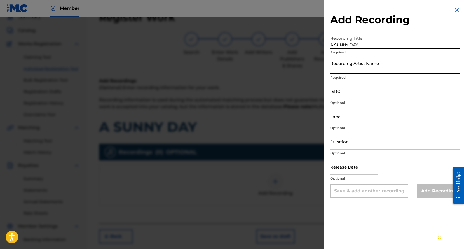
click at [361, 67] on input "Recording Artist Name" at bounding box center [395, 66] width 130 height 16
type input "JOHN MICHAEL "MIKE" McMAHON"
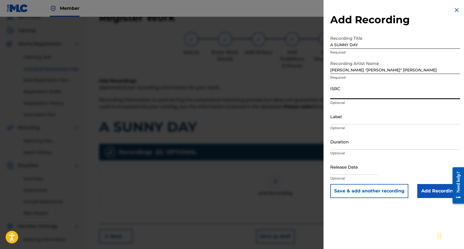
click at [356, 92] on input "ISRC" at bounding box center [395, 91] width 130 height 16
type input "CBDGW2500003"
click at [358, 120] on input "Label" at bounding box center [395, 116] width 130 height 16
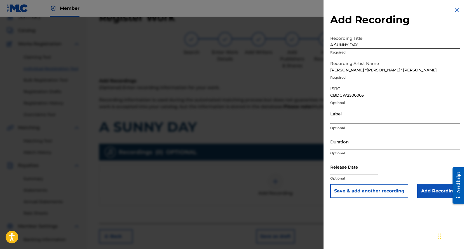
type input "BLONDIE GAL RECORDS INC."
click at [362, 143] on input "Duration" at bounding box center [395, 142] width 130 height 16
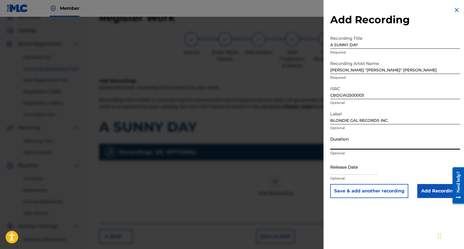
type input "05:41"
select select "7"
select select "2025"
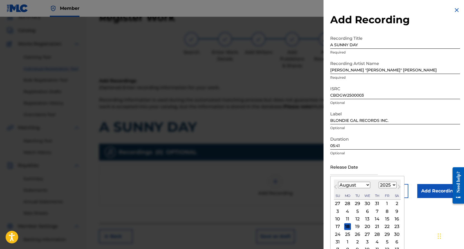
click at [364, 169] on input "text" at bounding box center [354, 167] width 48 height 16
type input "August 2 2025"
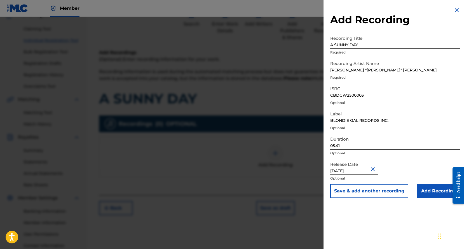
scroll to position [66, 0]
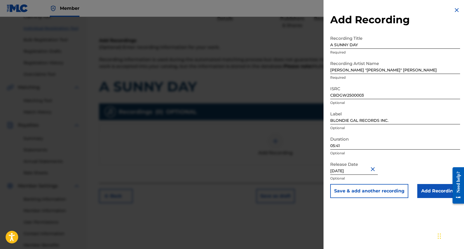
click at [435, 191] on input "Add Recording" at bounding box center [438, 191] width 43 height 14
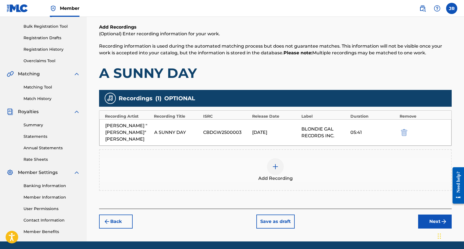
scroll to position [80, 0]
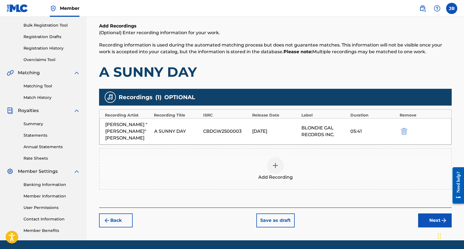
click at [436, 213] on button "Next" at bounding box center [435, 220] width 34 height 14
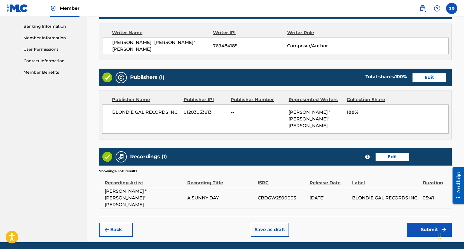
scroll to position [242, 0]
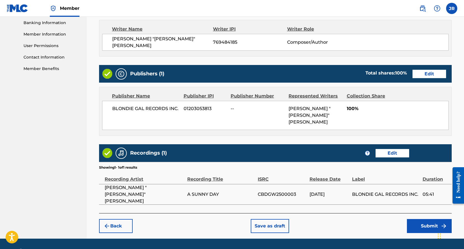
click at [431, 219] on button "Submit" at bounding box center [429, 226] width 45 height 14
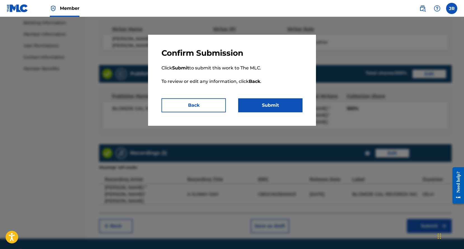
click at [276, 105] on button "Submit" at bounding box center [270, 105] width 64 height 14
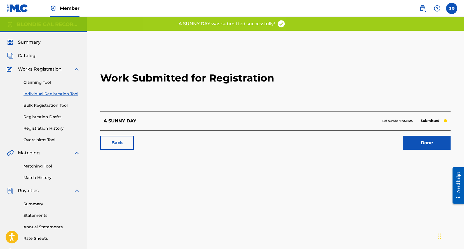
click at [426, 143] on link "Done" at bounding box center [427, 143] width 48 height 14
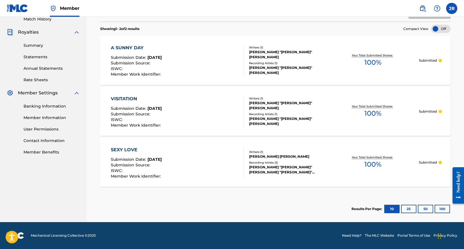
scroll to position [158, 0]
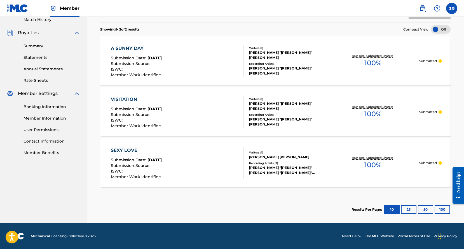
click at [460, 179] on div "Need help?" at bounding box center [459, 181] width 8 height 21
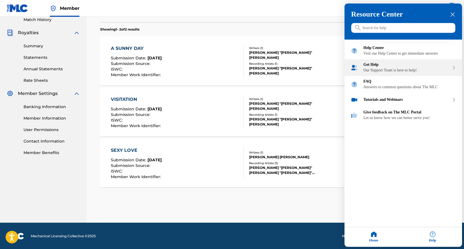
click at [384, 73] on div "Our Support Team is here to help!" at bounding box center [407, 70] width 86 height 4
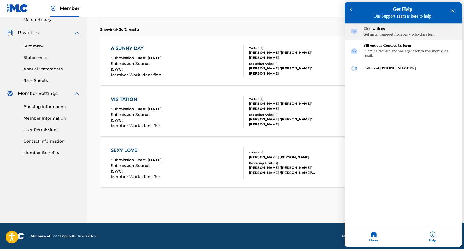
click at [381, 32] on div "Chat with us Get instant support from our world-class team." at bounding box center [410, 32] width 92 height 10
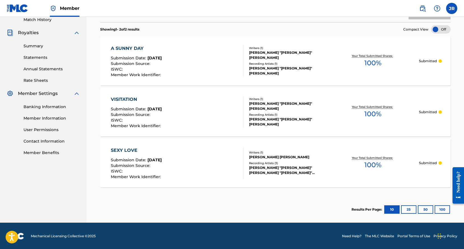
click at [459, 180] on div "Need help?" at bounding box center [459, 181] width 8 height 21
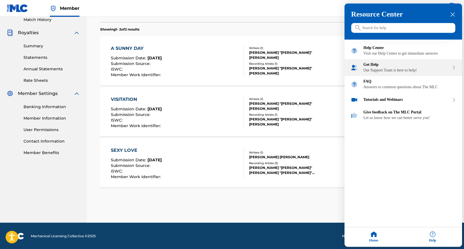
click at [377, 73] on div "Our Support Team is here to help!" at bounding box center [407, 70] width 86 height 4
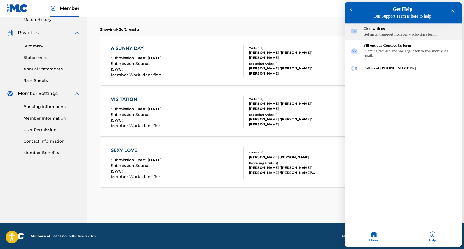
click at [387, 33] on div "Get instant support from our world-class team." at bounding box center [410, 34] width 92 height 4
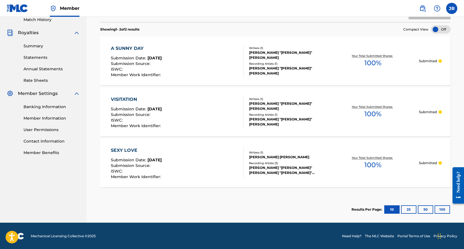
click at [459, 171] on div "Need help?" at bounding box center [459, 181] width 8 height 21
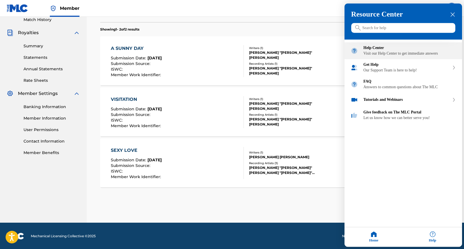
click at [386, 52] on div "Visit our Help Center to get immediate answers" at bounding box center [410, 54] width 92 height 4
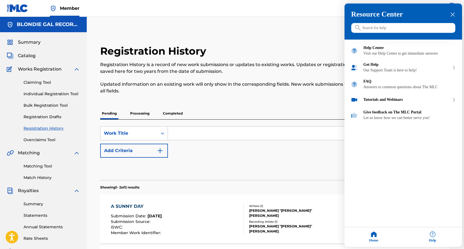
click at [29, 54] on div at bounding box center [232, 124] width 464 height 249
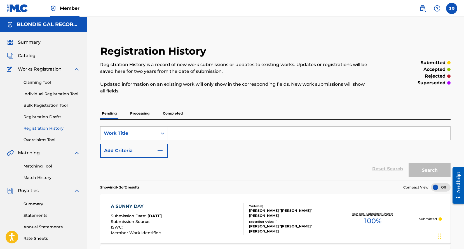
click at [29, 55] on span "Catalog" at bounding box center [27, 55] width 18 height 7
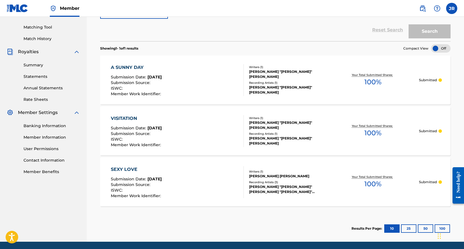
scroll to position [139, 0]
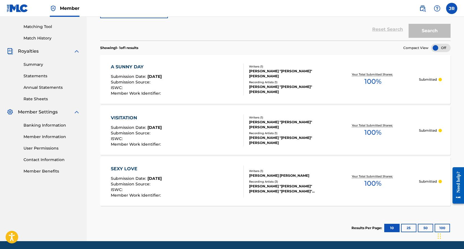
click at [127, 168] on div "SEXY LOVE" at bounding box center [137, 168] width 52 height 7
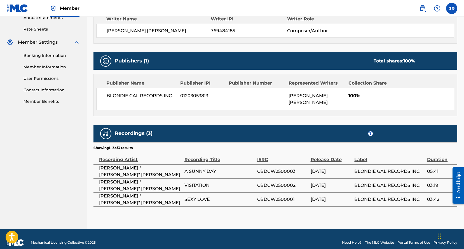
scroll to position [216, 0]
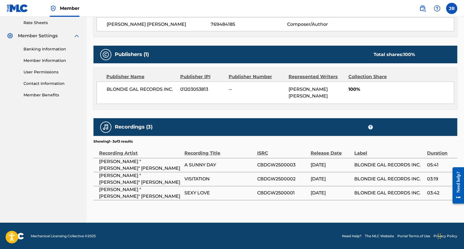
click at [460, 146] on div "< Back Submission Date: August 18, 2025 SEXY LOVE Work Detail Member Work Ident…" at bounding box center [275, 18] width 377 height 407
click at [404, 6] on nav "Member JR JR Jacqueline Ryan blondiegalrecords@gmail.com Notification Preferenc…" at bounding box center [232, 8] width 464 height 17
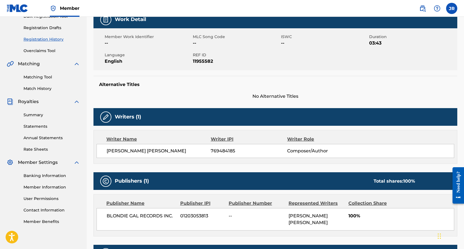
scroll to position [90, 0]
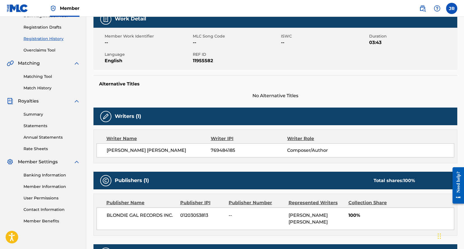
click at [458, 179] on div "Need help?" at bounding box center [459, 181] width 8 height 21
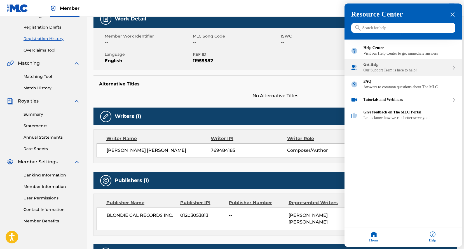
click at [387, 67] on div "Get Help" at bounding box center [407, 65] width 86 height 4
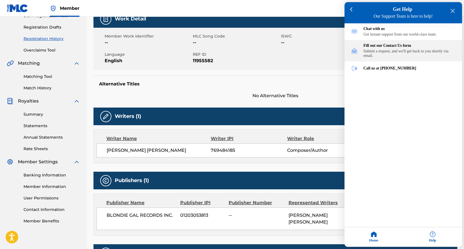
click at [386, 51] on div "Submit a request, and we'll get back to you shortly via email." at bounding box center [410, 53] width 92 height 9
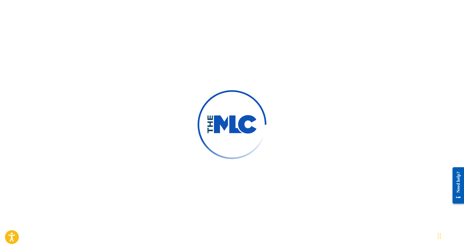
click at [14, 234] on icon "Open accessiBe: accessibility options, statement and help" at bounding box center [11, 236] width 7 height 9
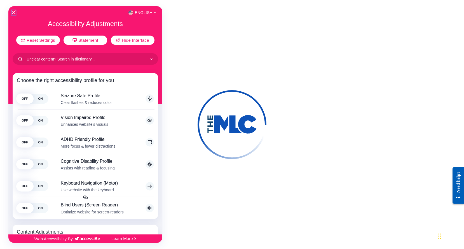
click at [13, 12] on icon "Close Accessibility Interface" at bounding box center [13, 12] width 4 height 4
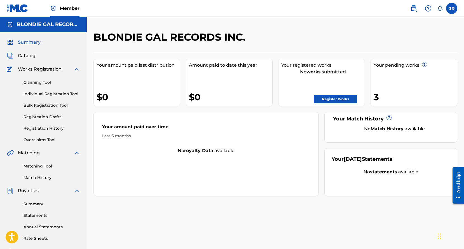
click at [328, 223] on div "BLONDIE GAL RECORDS INC. Your amount paid last distribution $0 Amount paid to d…" at bounding box center [275, 176] width 377 height 290
click at [345, 20] on div "BLONDIE GAL RECORDS INC. Your amount paid last distribution $0 Amount paid to d…" at bounding box center [275, 169] width 377 height 304
click at [325, 227] on div "BLONDIE GAL RECORDS INC. Your amount paid last distribution $0 Amount paid to d…" at bounding box center [275, 176] width 377 height 290
click at [440, 237] on div "Chat Widget" at bounding box center [450, 235] width 28 height 27
click at [439, 238] on div "Chat Widget" at bounding box center [450, 235] width 28 height 27
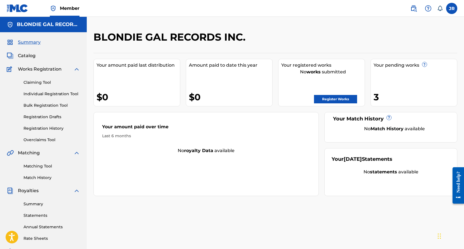
click at [24, 55] on span "Catalog" at bounding box center [27, 55] width 18 height 7
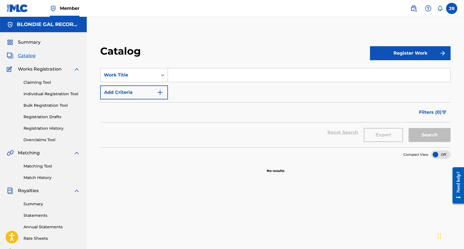
click at [69, 8] on span "Member" at bounding box center [70, 8] width 20 height 6
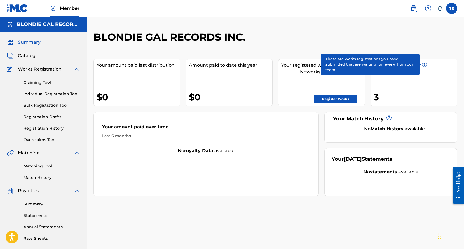
click at [424, 63] on span "?" at bounding box center [424, 64] width 4 height 4
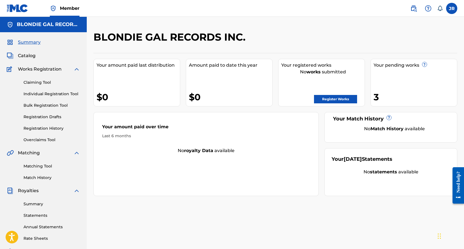
click at [23, 55] on span "Catalog" at bounding box center [27, 55] width 18 height 7
click at [29, 42] on span "Summary" at bounding box center [29, 42] width 23 height 7
click at [30, 55] on span "Catalog" at bounding box center [27, 55] width 18 height 7
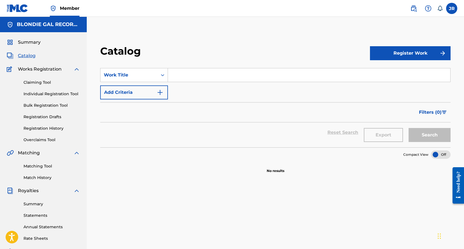
click at [33, 115] on link "Registration Drafts" at bounding box center [52, 117] width 57 height 6
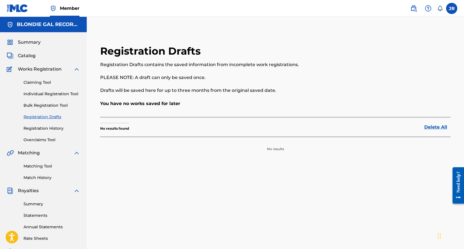
click at [35, 128] on link "Registration History" at bounding box center [52, 128] width 57 height 6
